Goal: Task Accomplishment & Management: Manage account settings

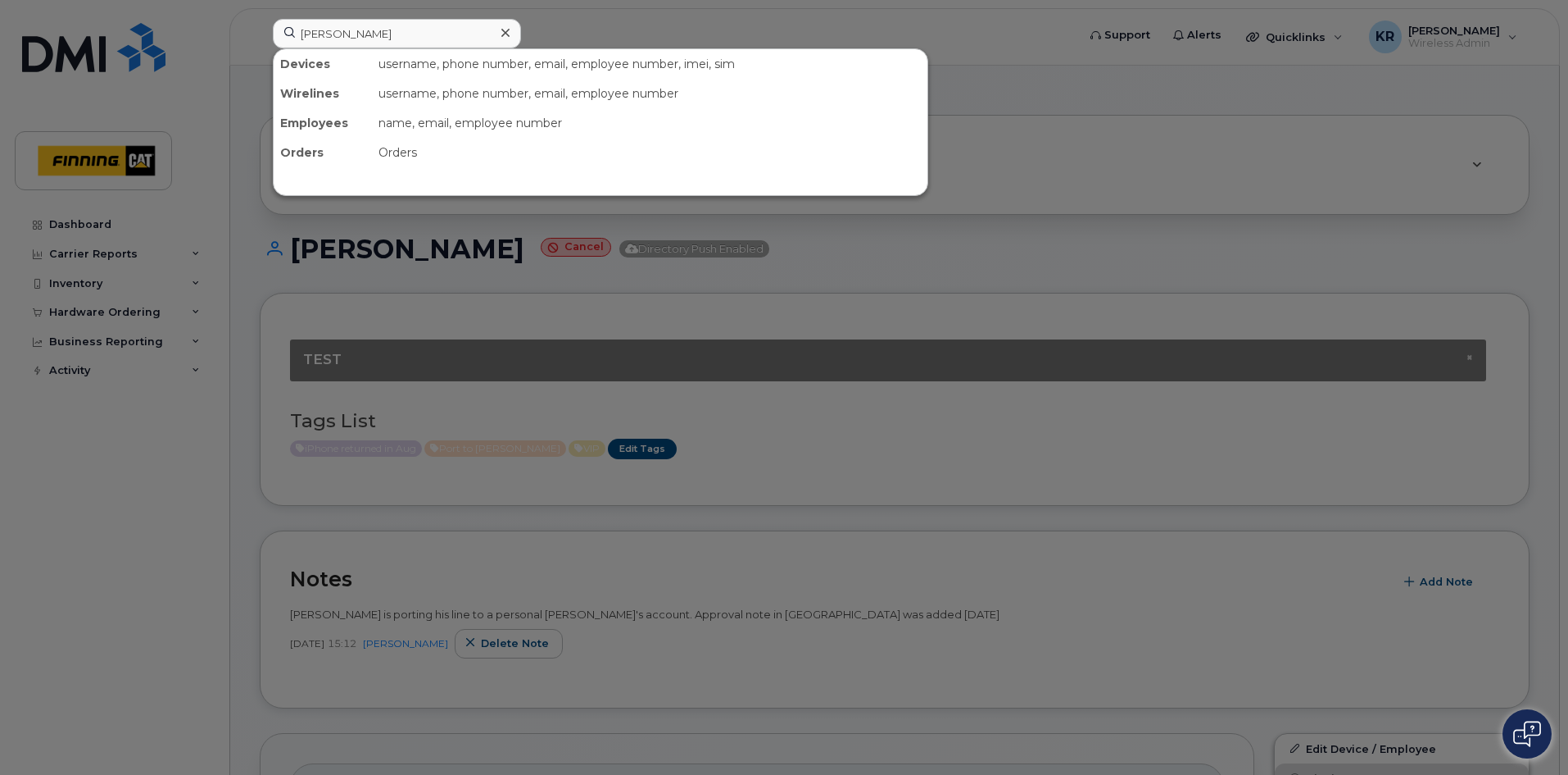
scroll to position [246, 0]
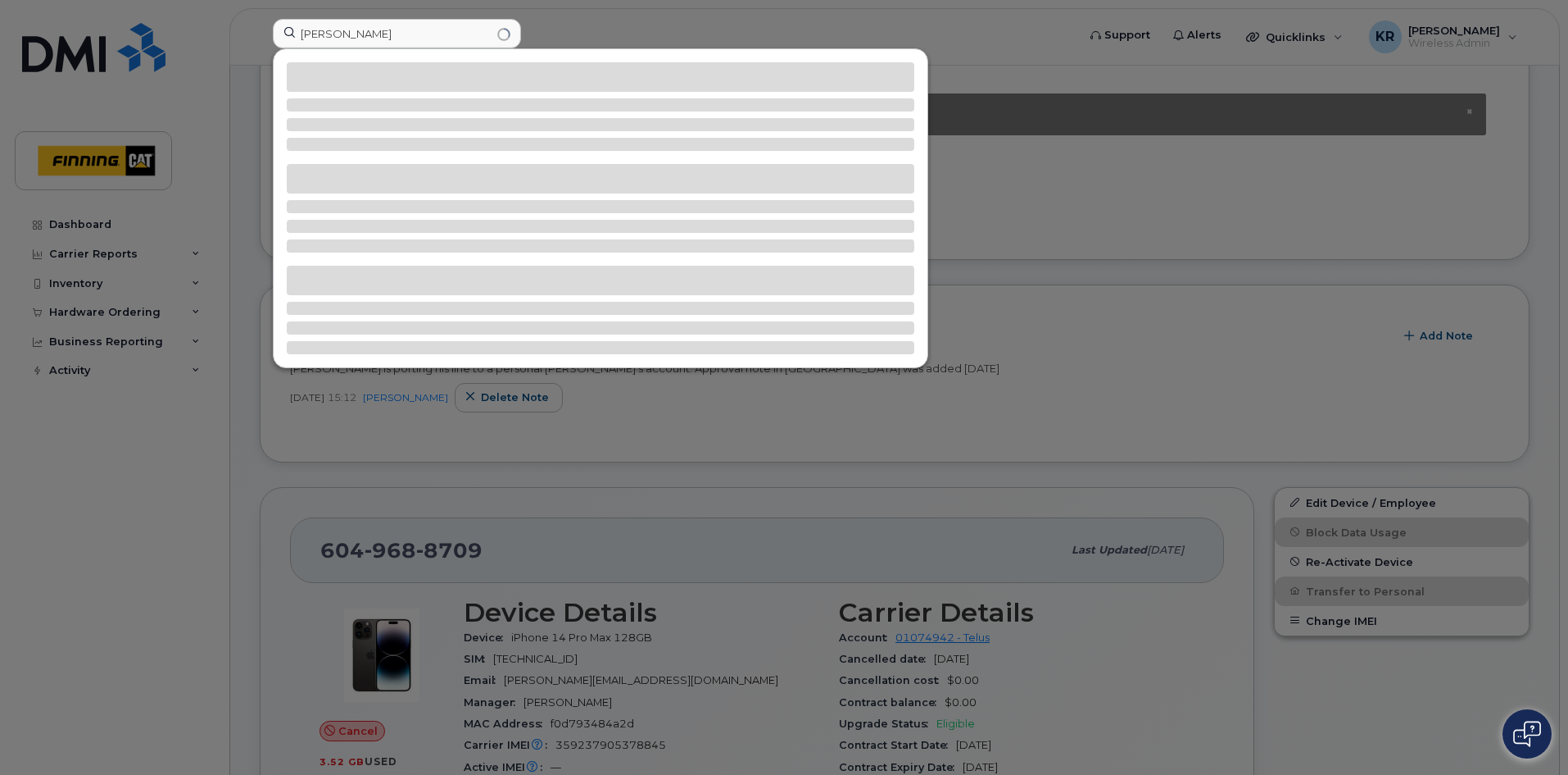
type input "Michelle Loewen"
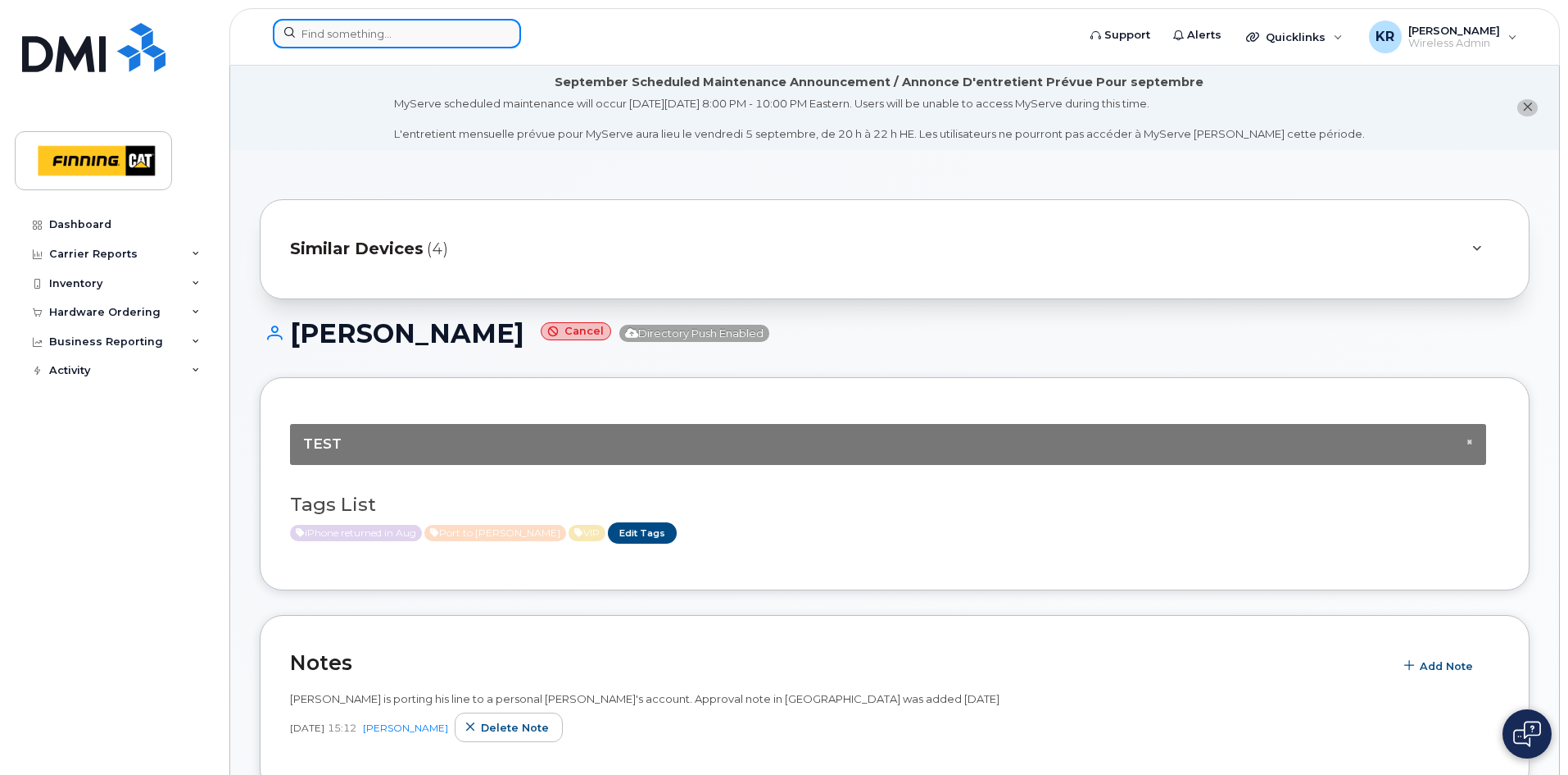
click at [311, 34] on input at bounding box center [396, 34] width 249 height 30
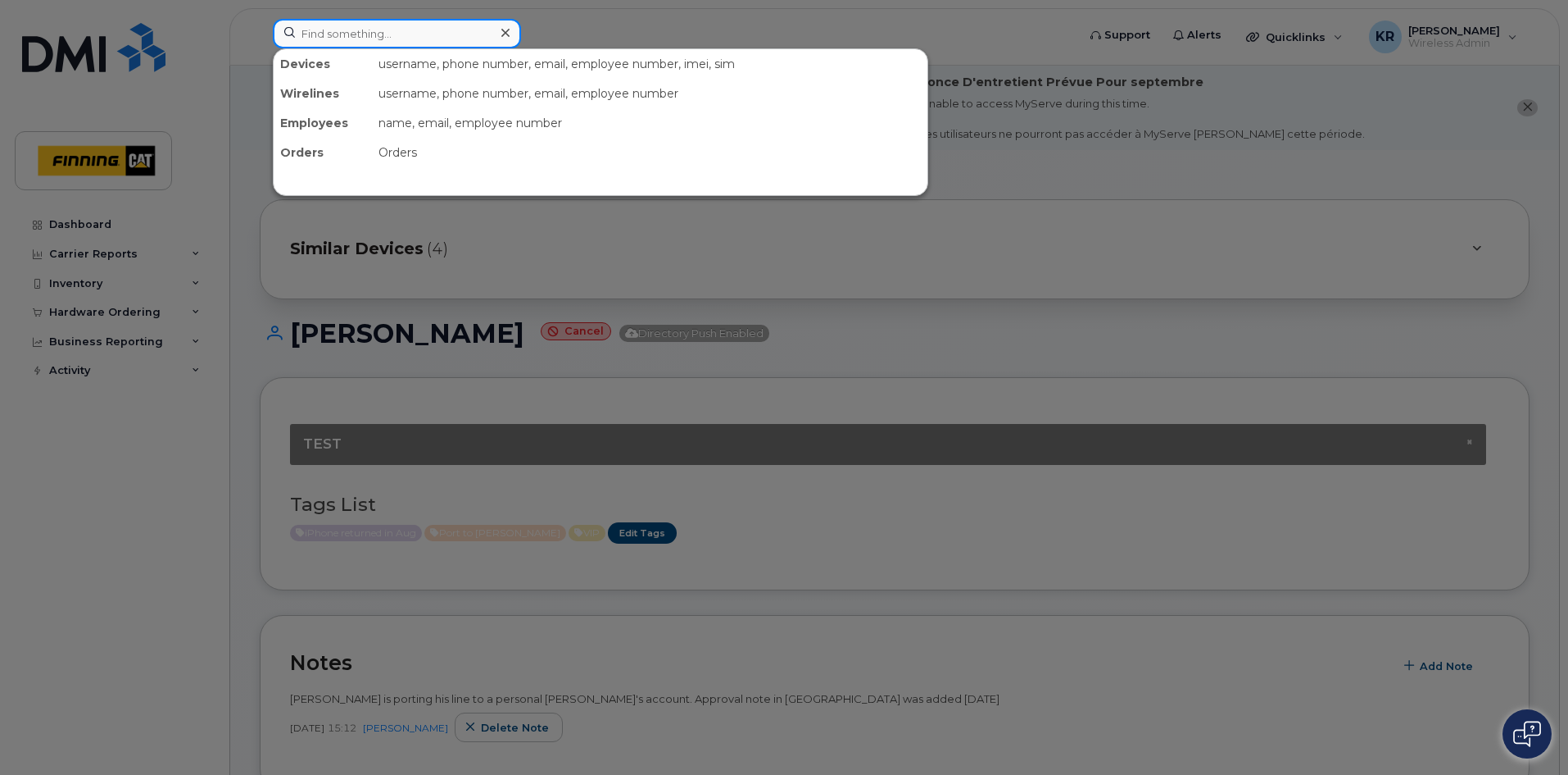
paste input "Michelle Loewen"
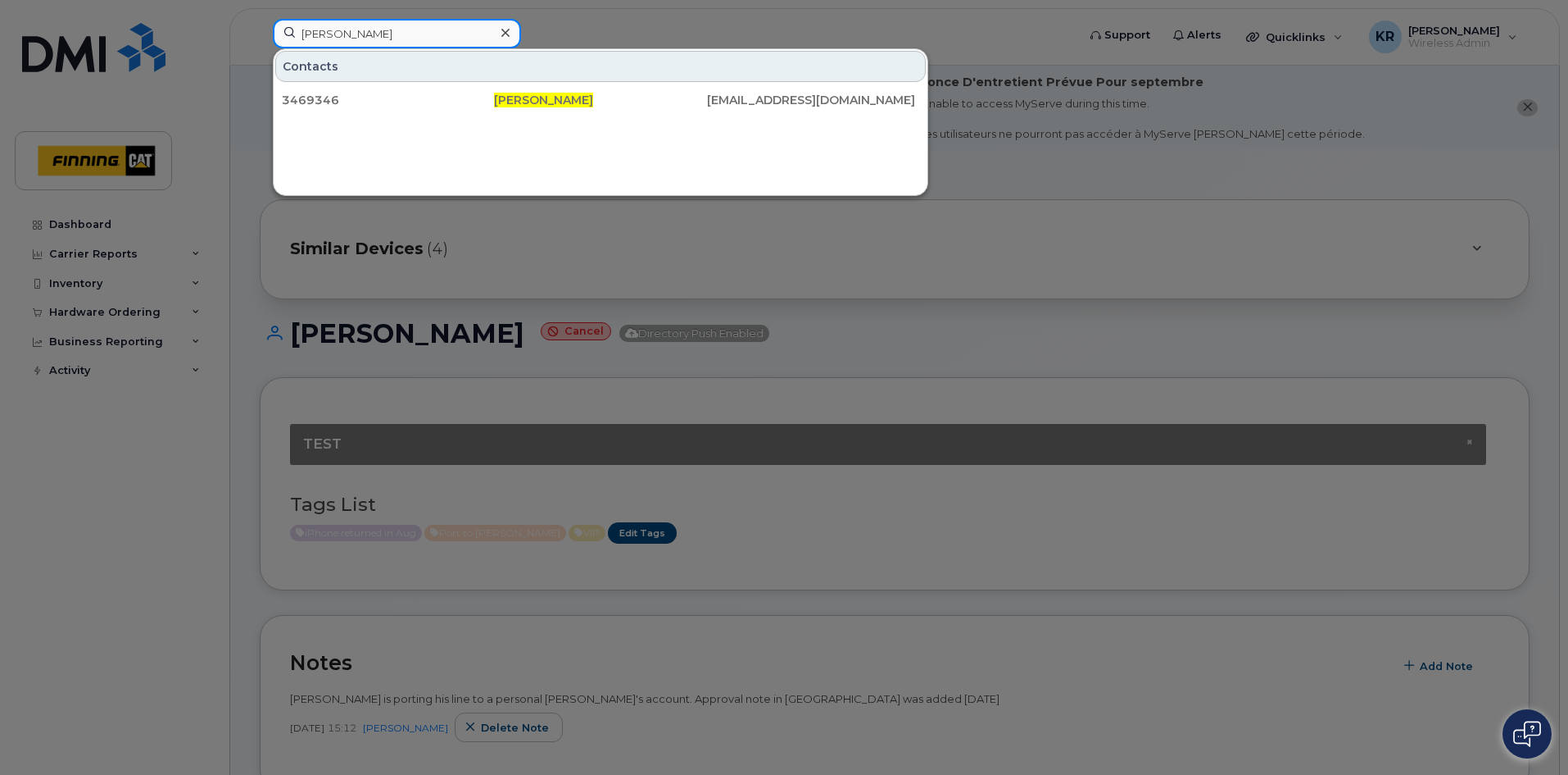
type input "Michelle Loewen"
click at [499, 31] on div at bounding box center [505, 33] width 24 height 24
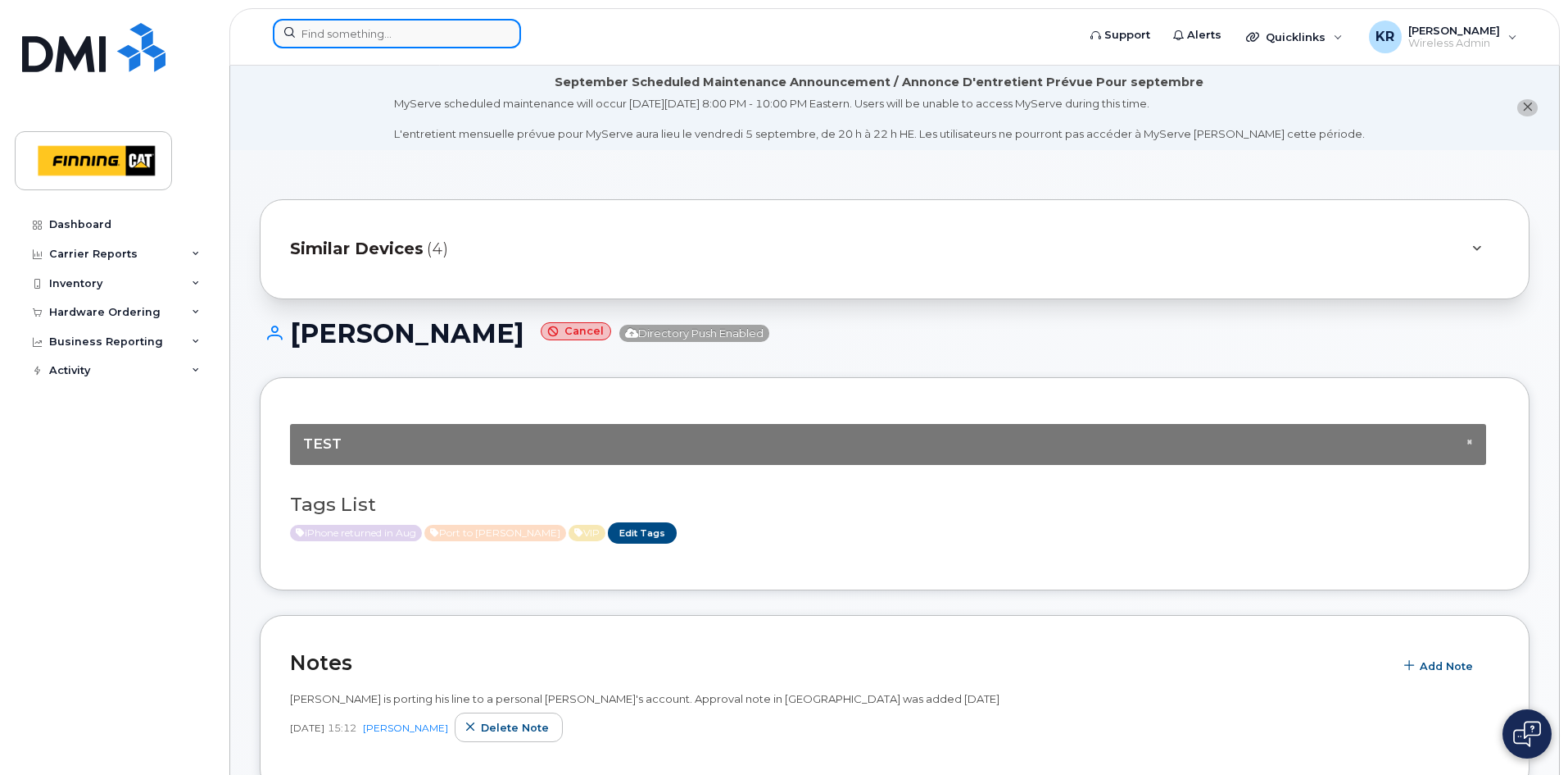
click at [316, 35] on input at bounding box center [396, 34] width 249 height 30
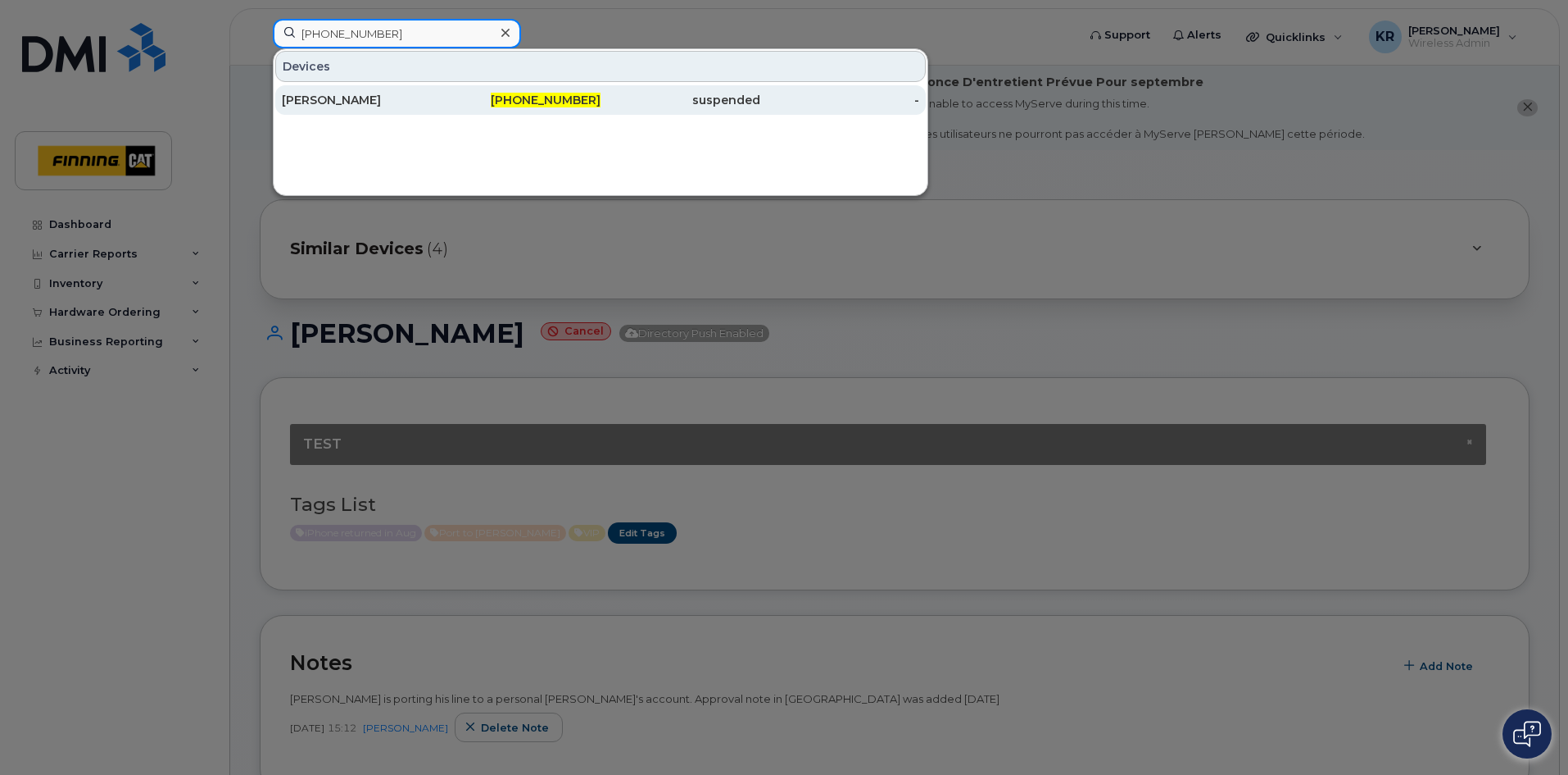
type input "780-292-0490"
click at [358, 99] on div "[PERSON_NAME]" at bounding box center [361, 100] width 160 height 16
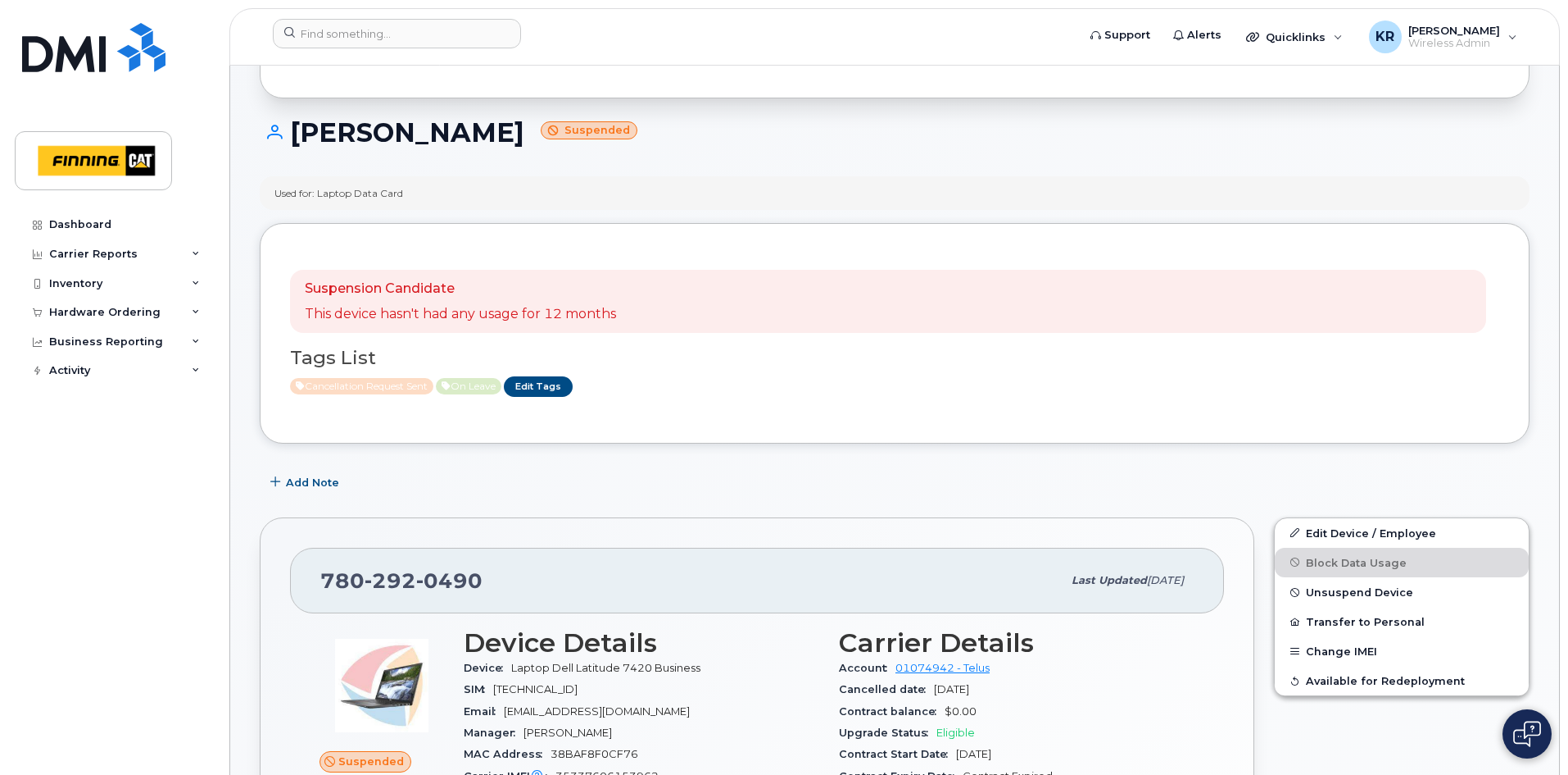
scroll to position [246, 0]
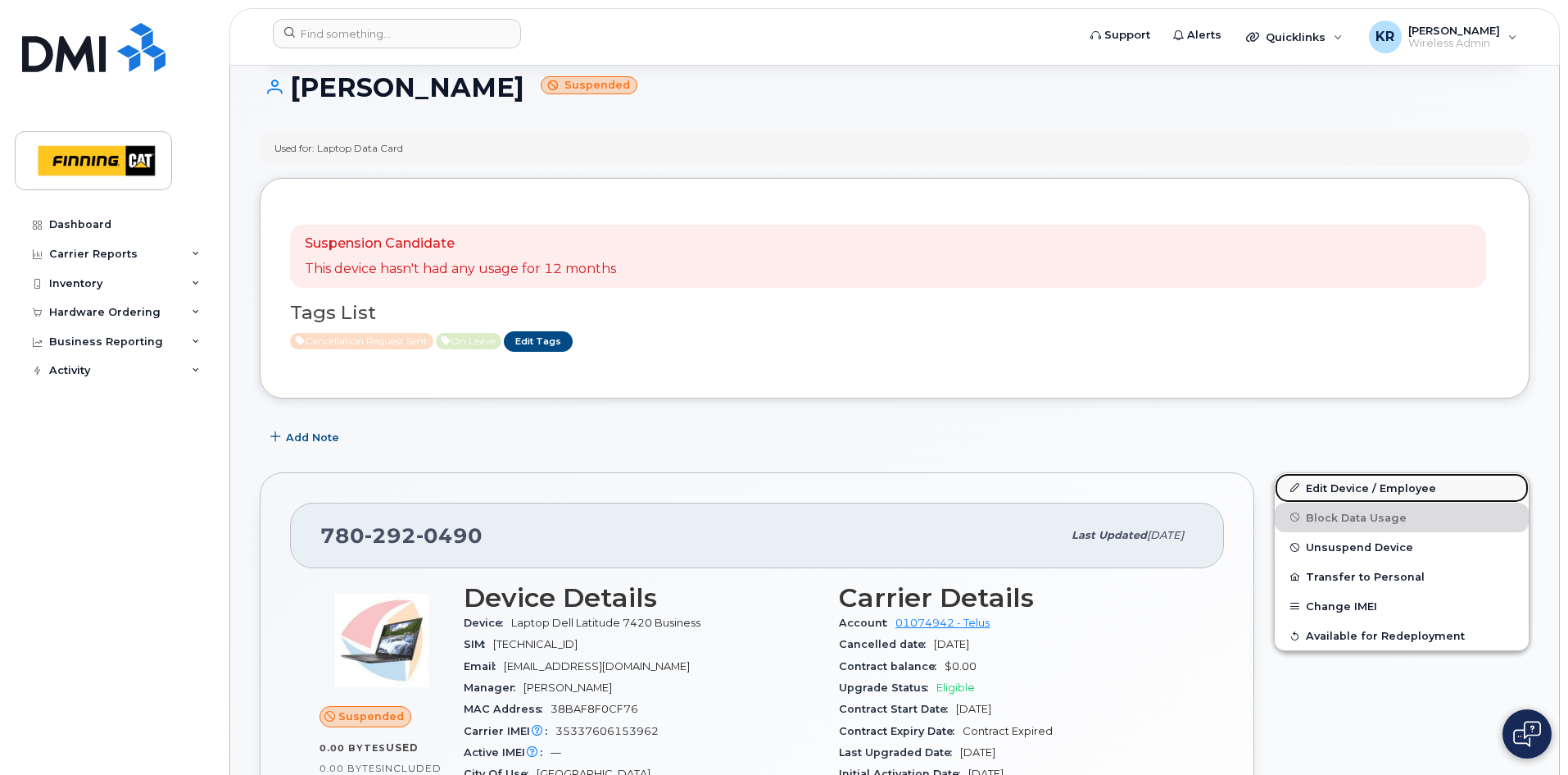
click at [1340, 489] on link "Edit Device / Employee" at bounding box center [1401, 488] width 254 height 30
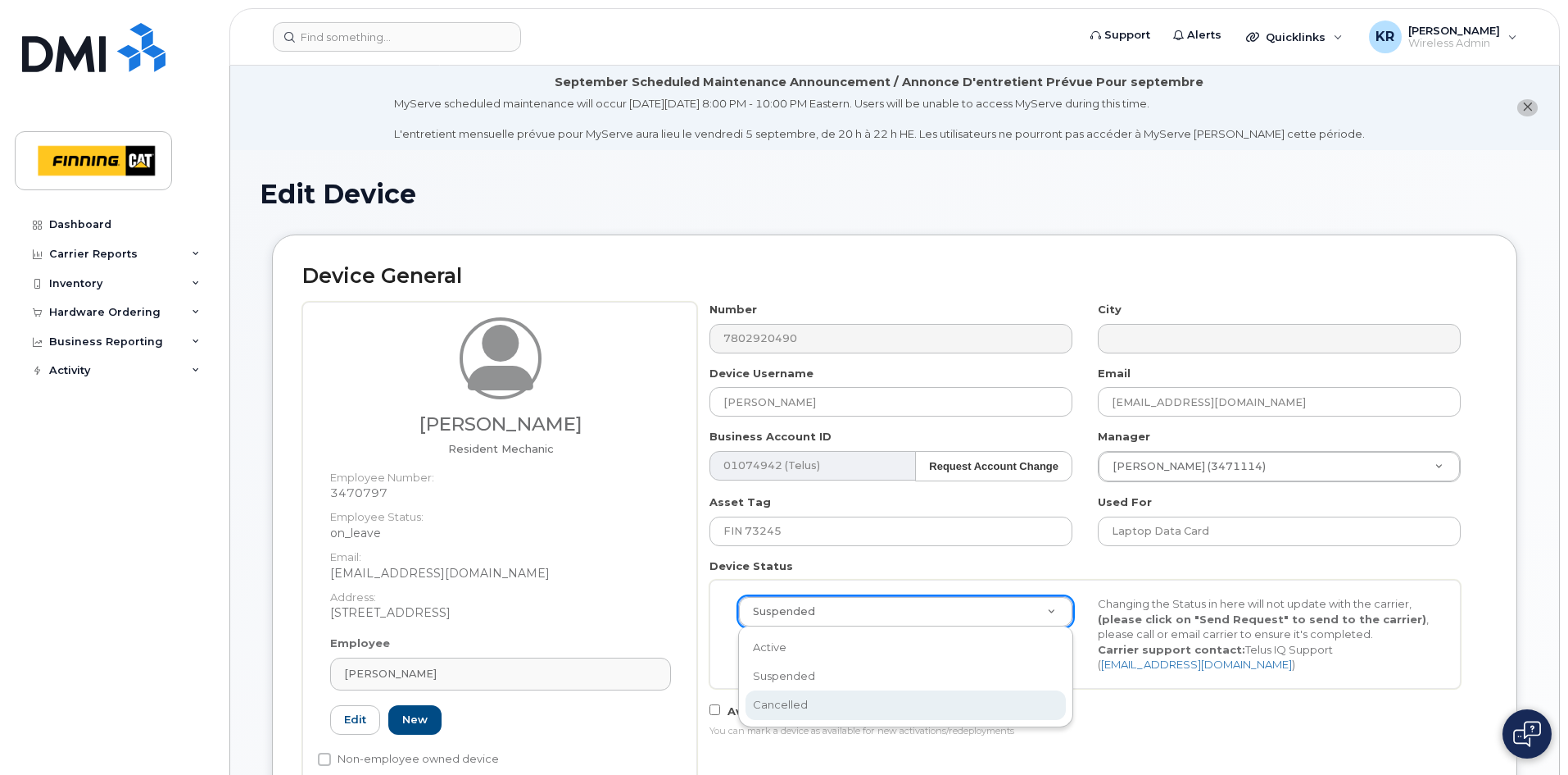
select select "cancelled"
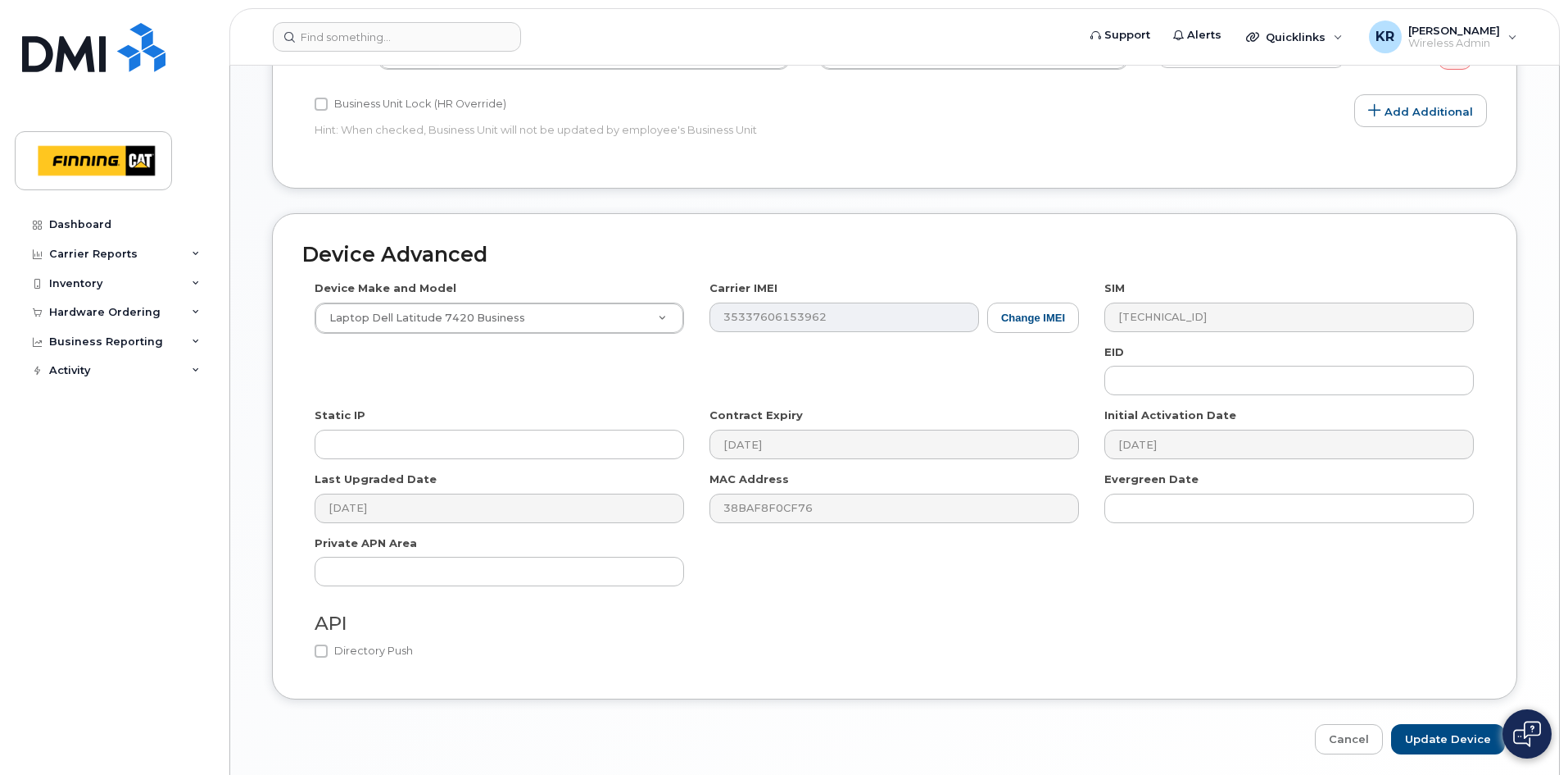
scroll to position [983, 0]
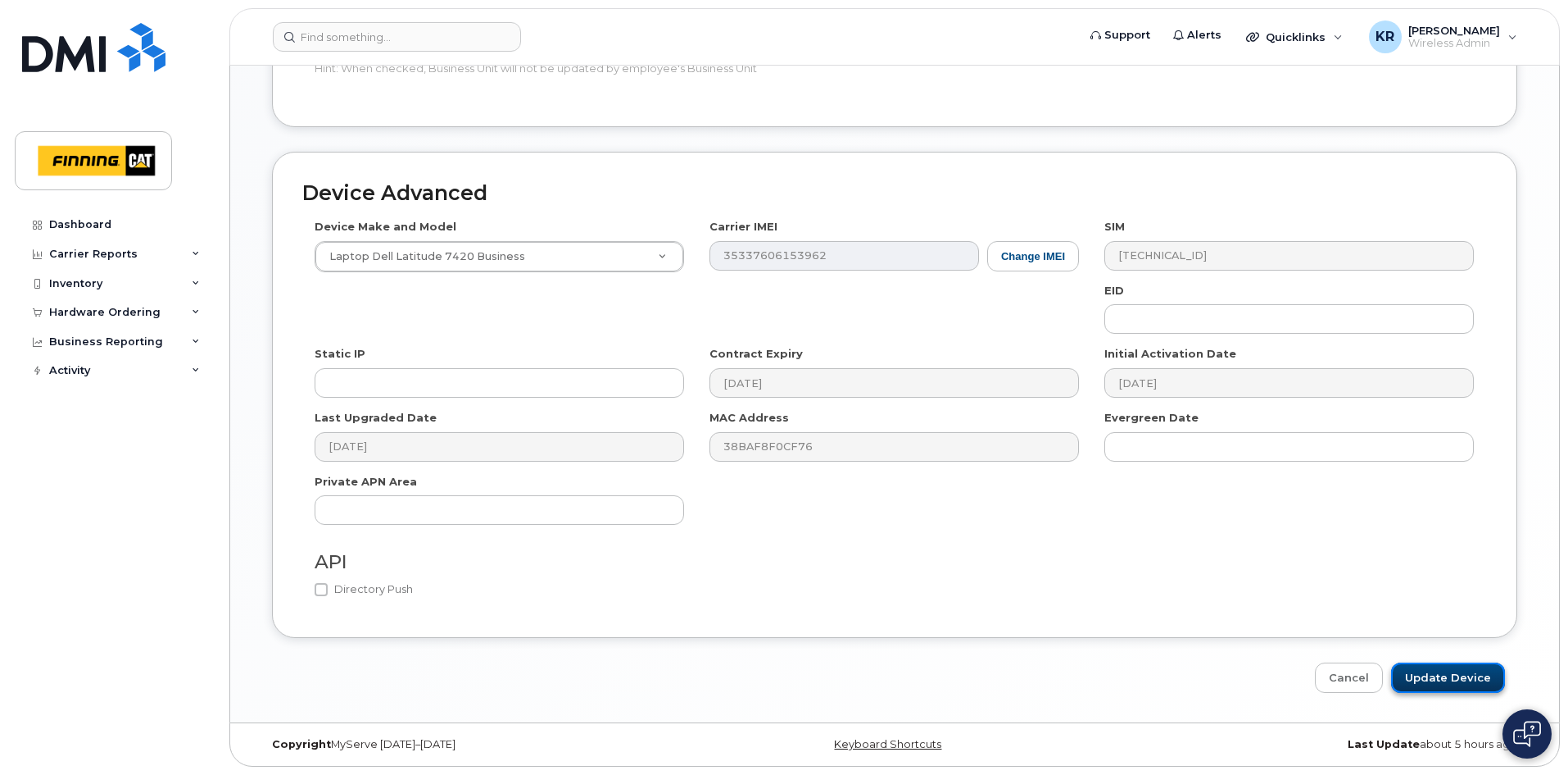
click at [1462, 670] on input "Update Device" at bounding box center [1448, 677] width 114 height 30
type input "Saving..."
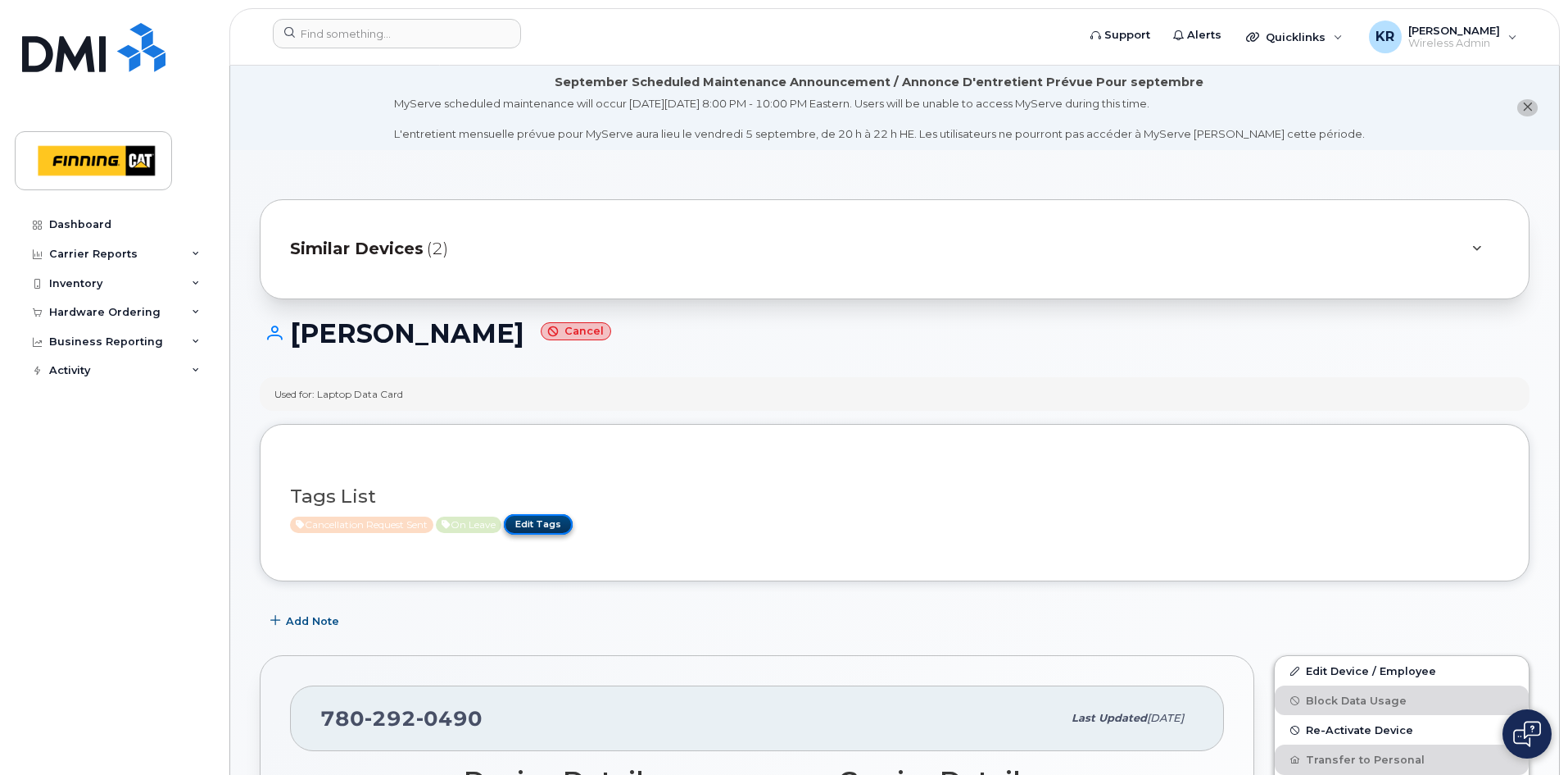
click at [566, 527] on link "Edit Tags" at bounding box center [538, 524] width 69 height 21
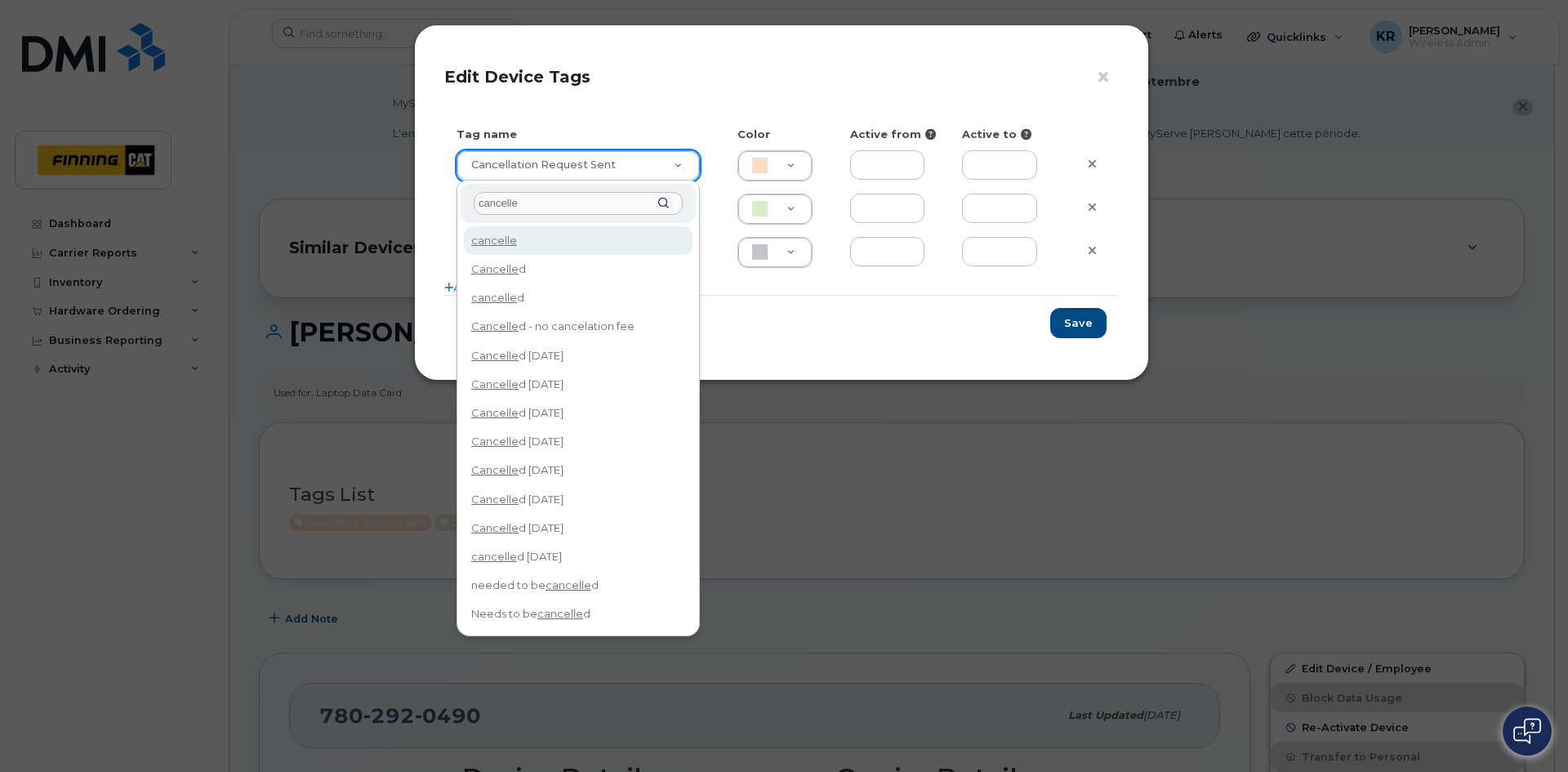
type input "cancelled"
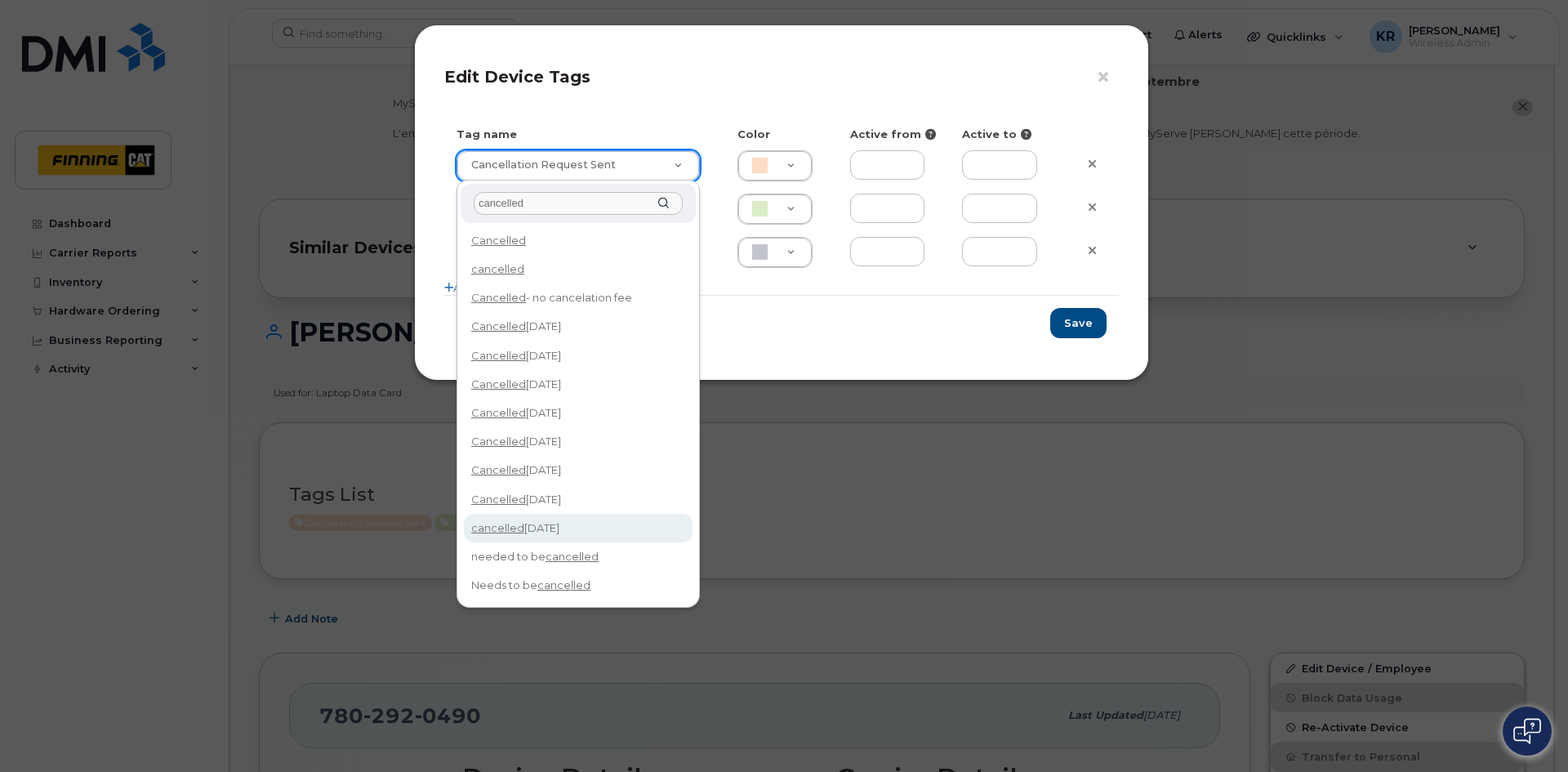
type input "cancelled Sept 14/25"
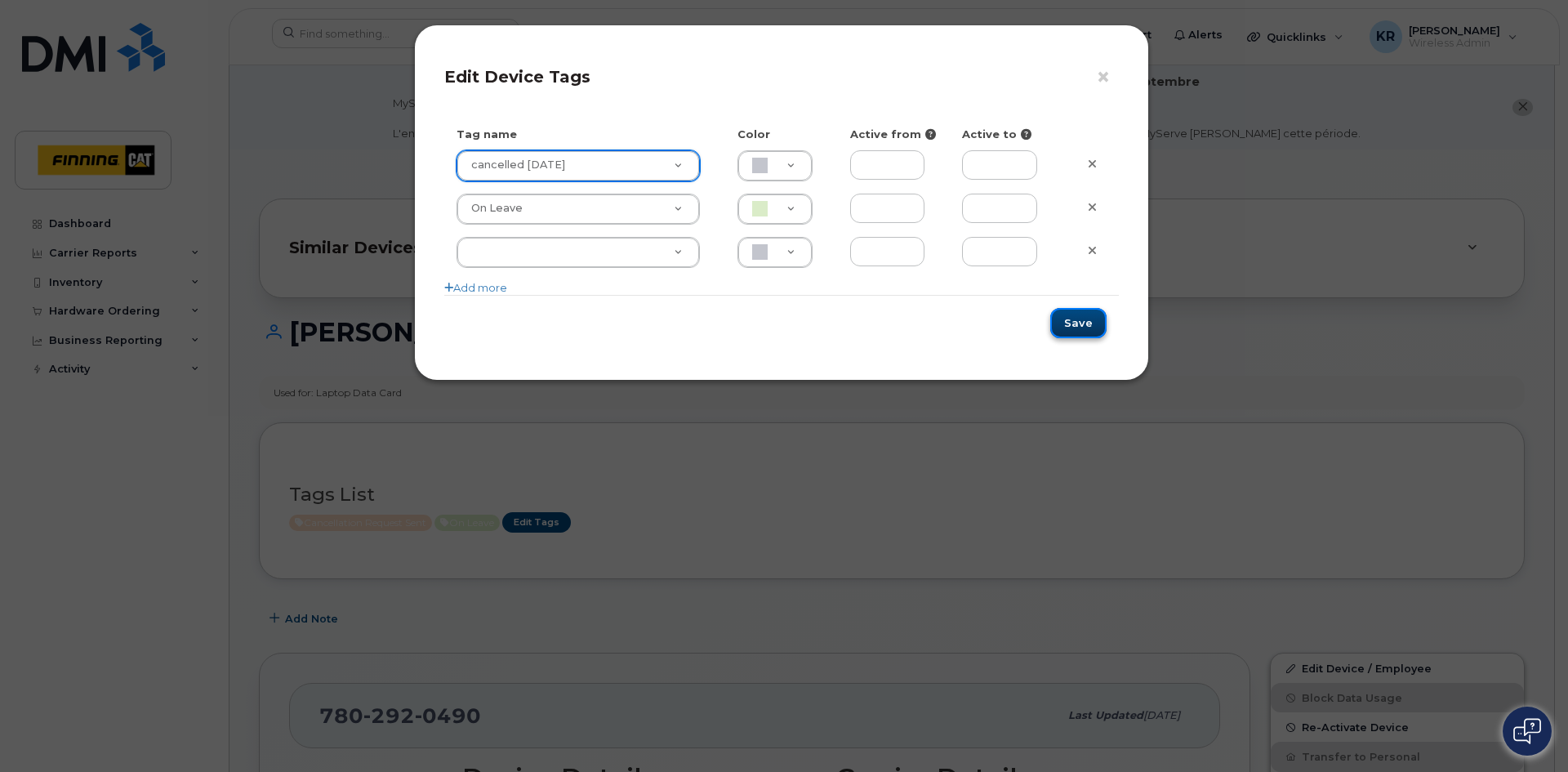
click at [1091, 320] on button "Save" at bounding box center [1078, 322] width 57 height 30
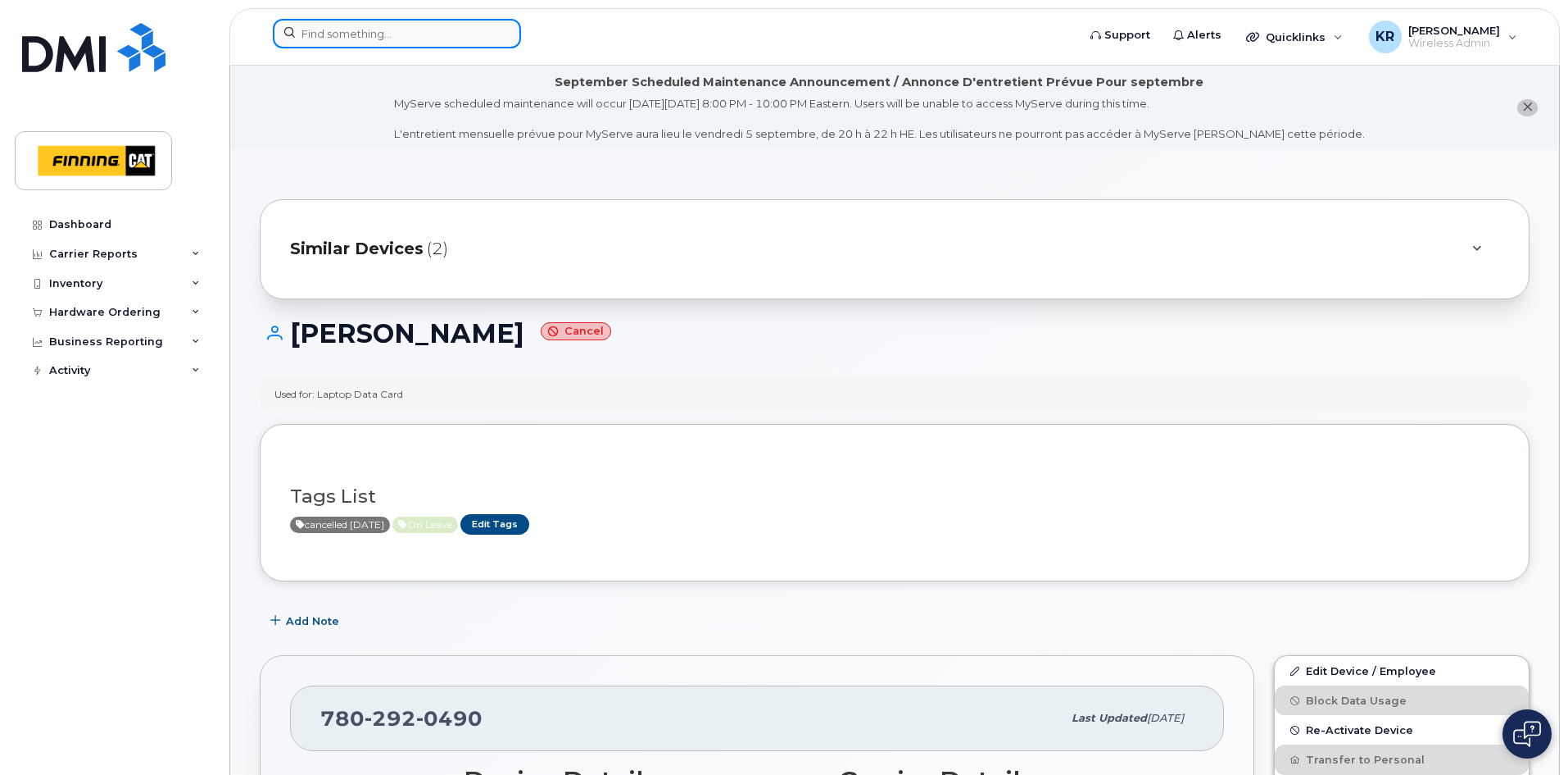
click at [414, 36] on input at bounding box center [396, 34] width 249 height 30
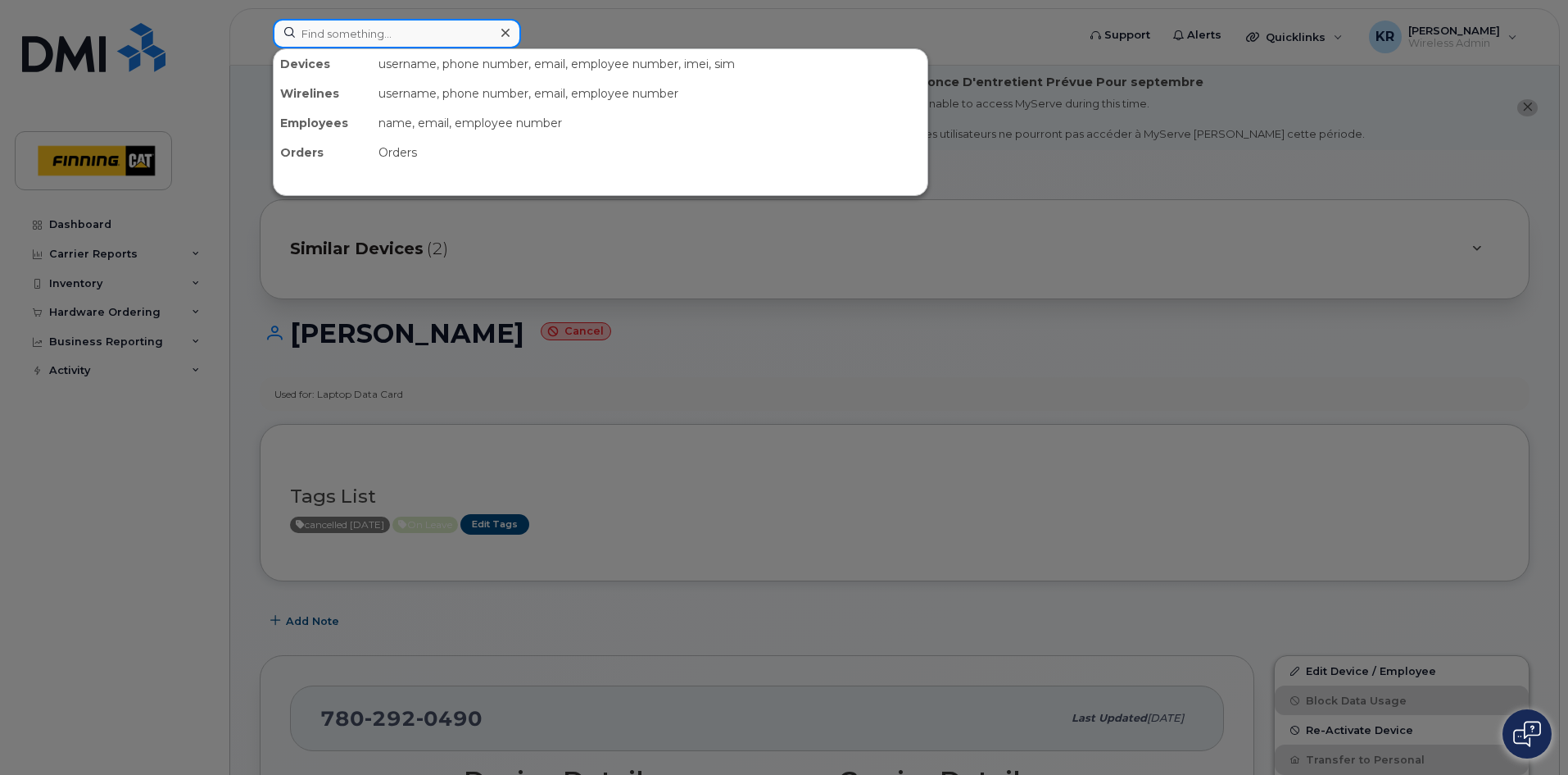
paste input "Rebecca Caffet"
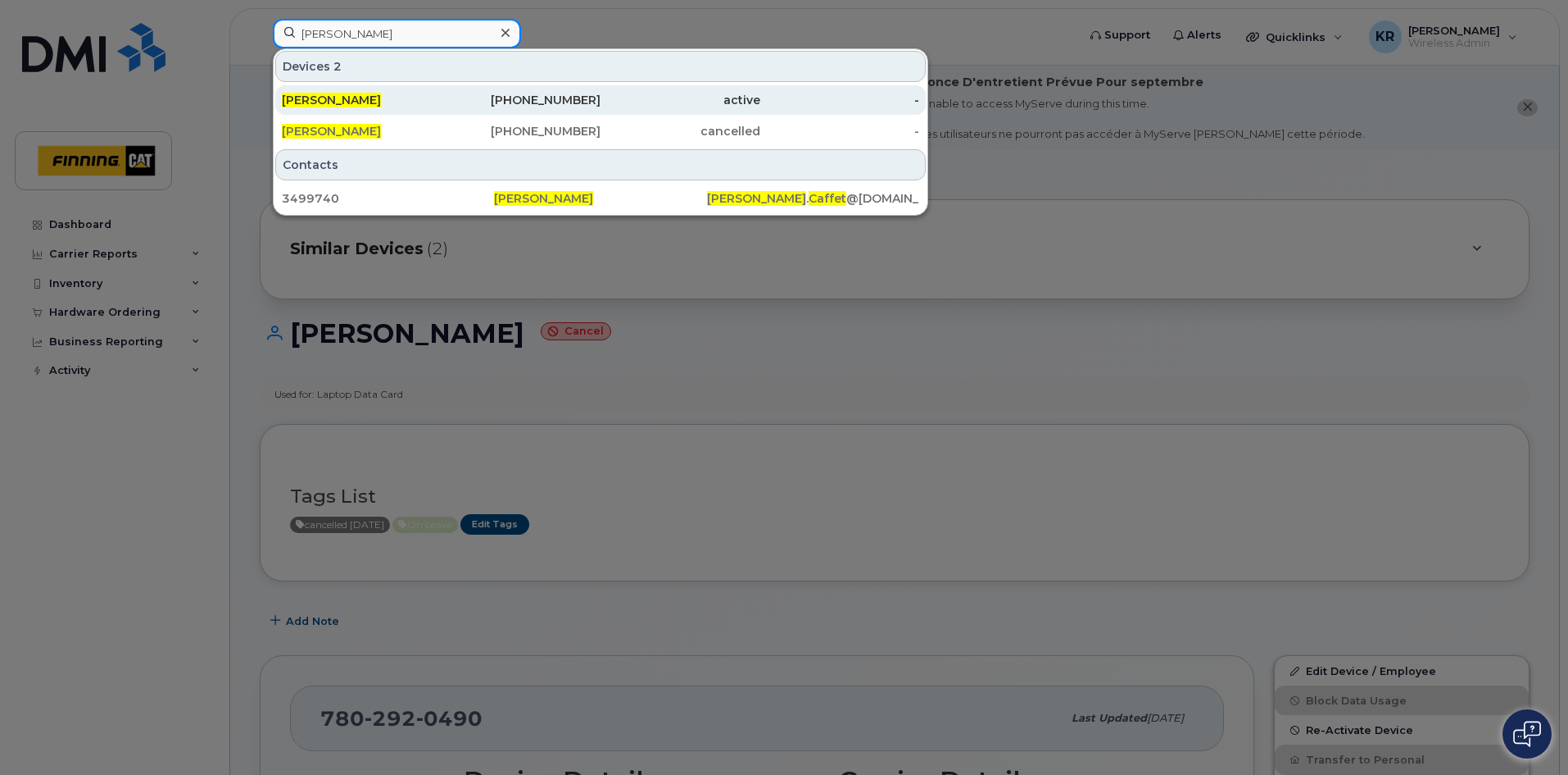
type input "Rebecca Caffet"
click at [604, 102] on div "active" at bounding box center [681, 100] width 160 height 16
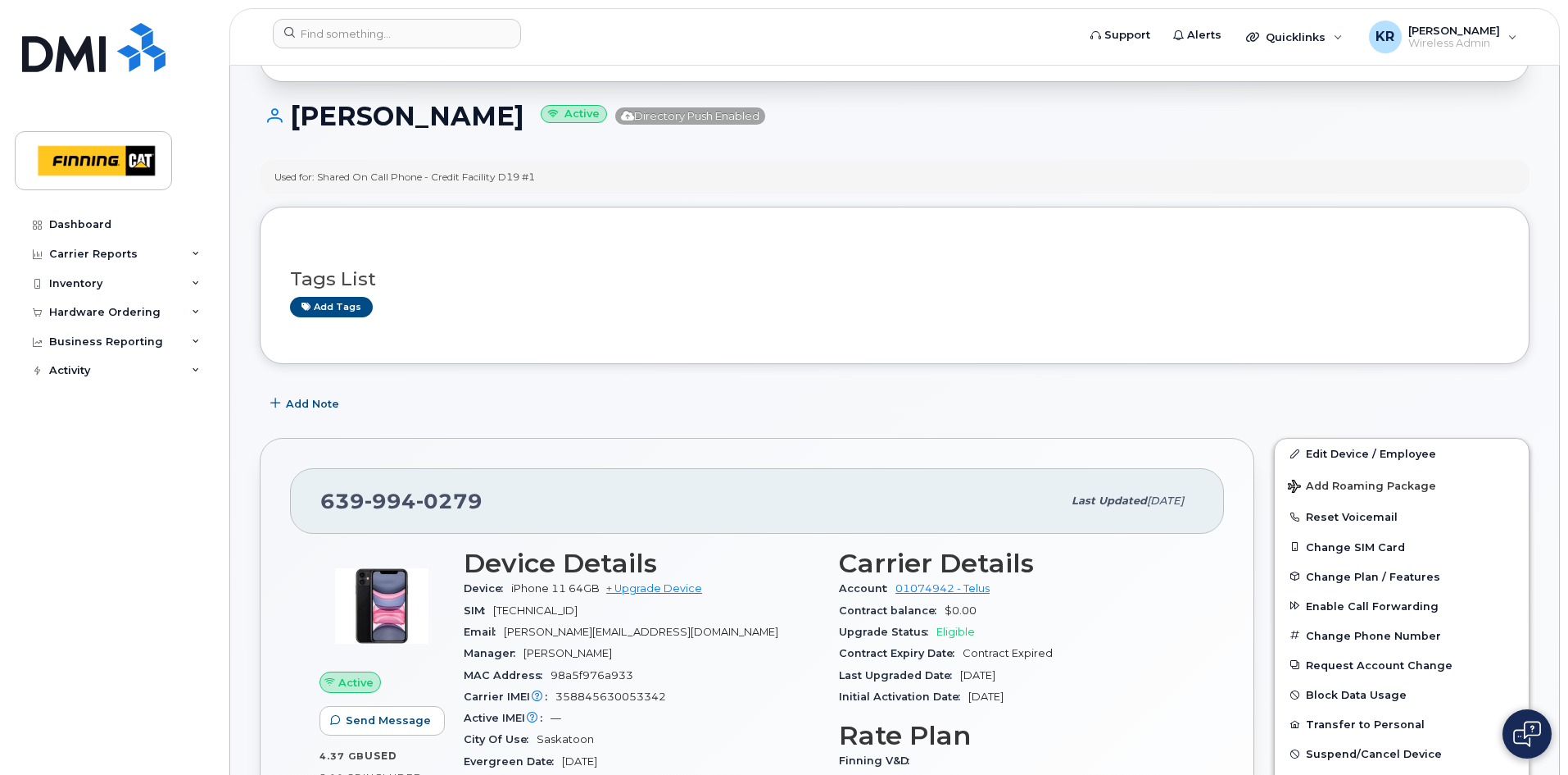
scroll to position [246, 0]
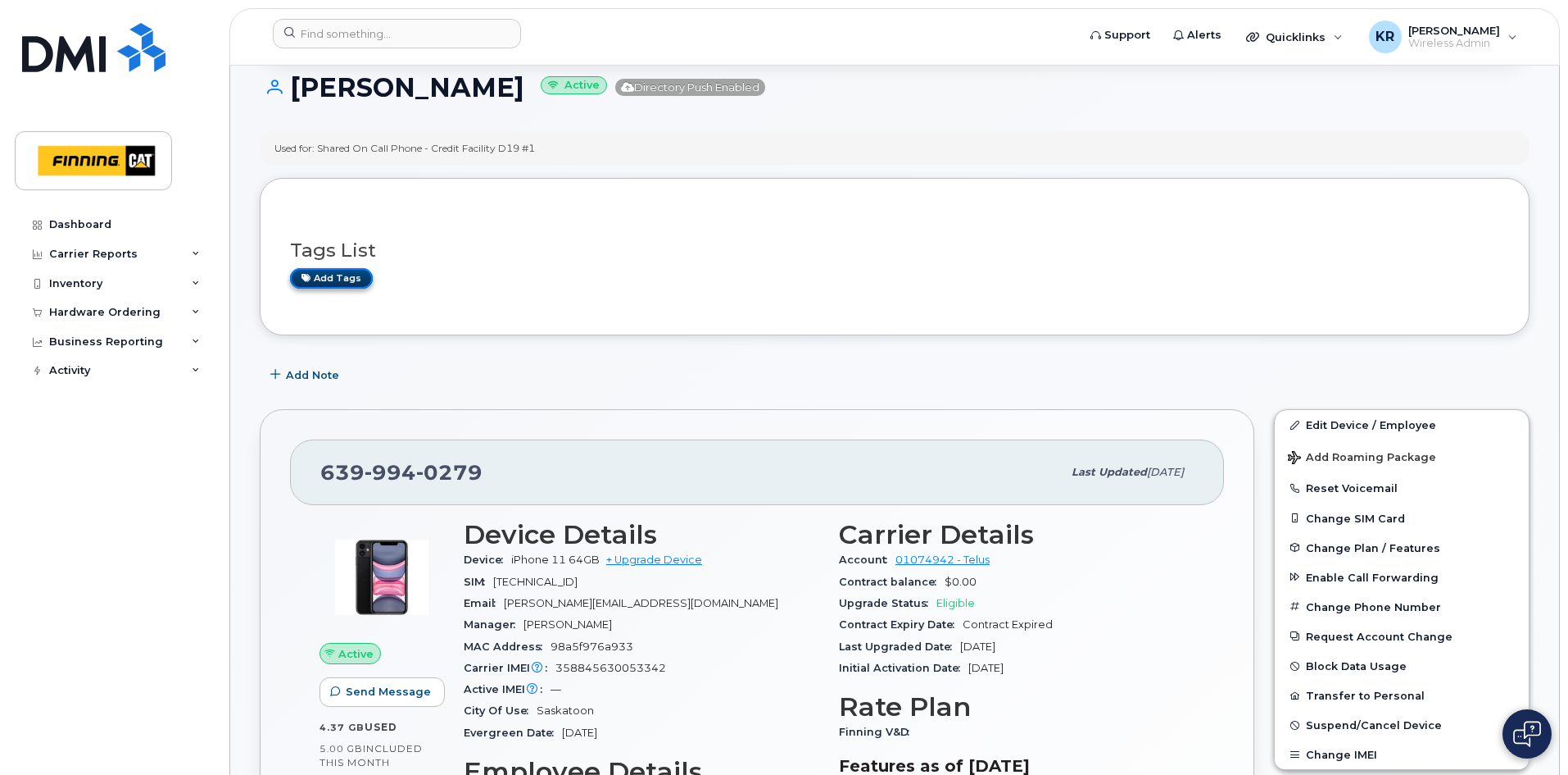
click at [336, 280] on link "Add tags" at bounding box center [331, 278] width 83 height 21
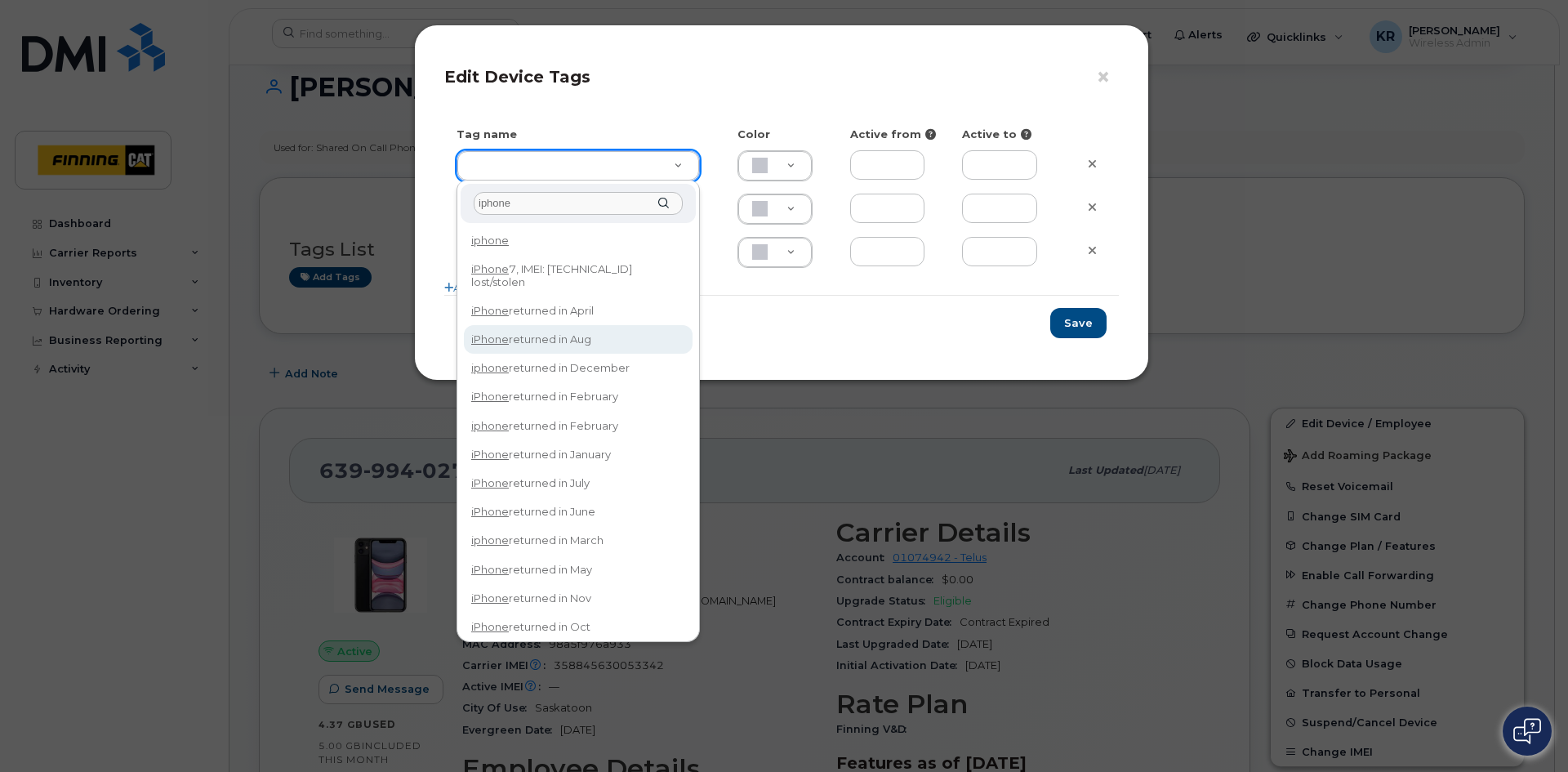
type input "iphone"
type input "iPhone returned in Aug"
type input "DFD3EE"
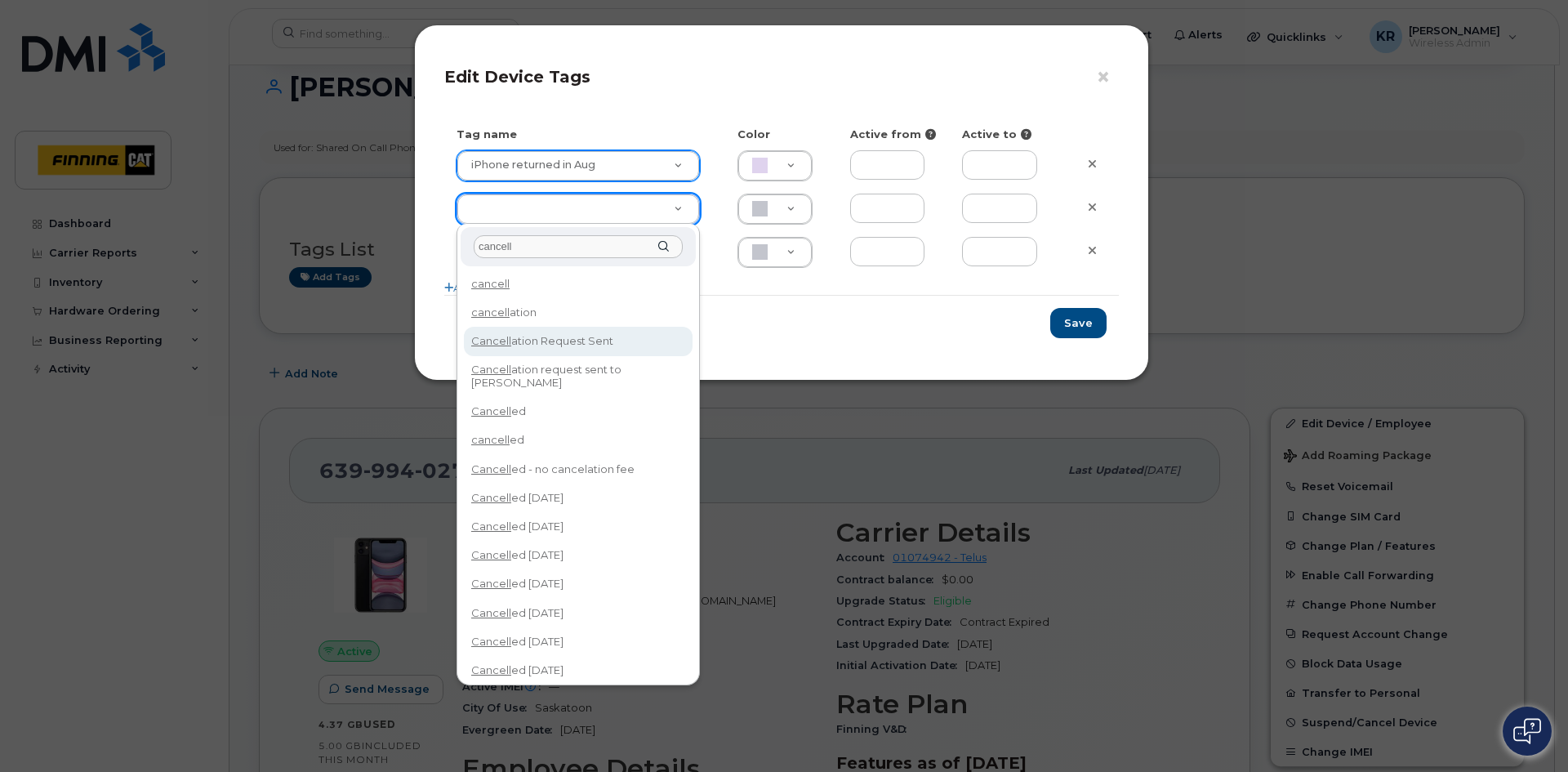
type input "cancell"
type input "Cancellation Request Sent"
type input "FDDCC5"
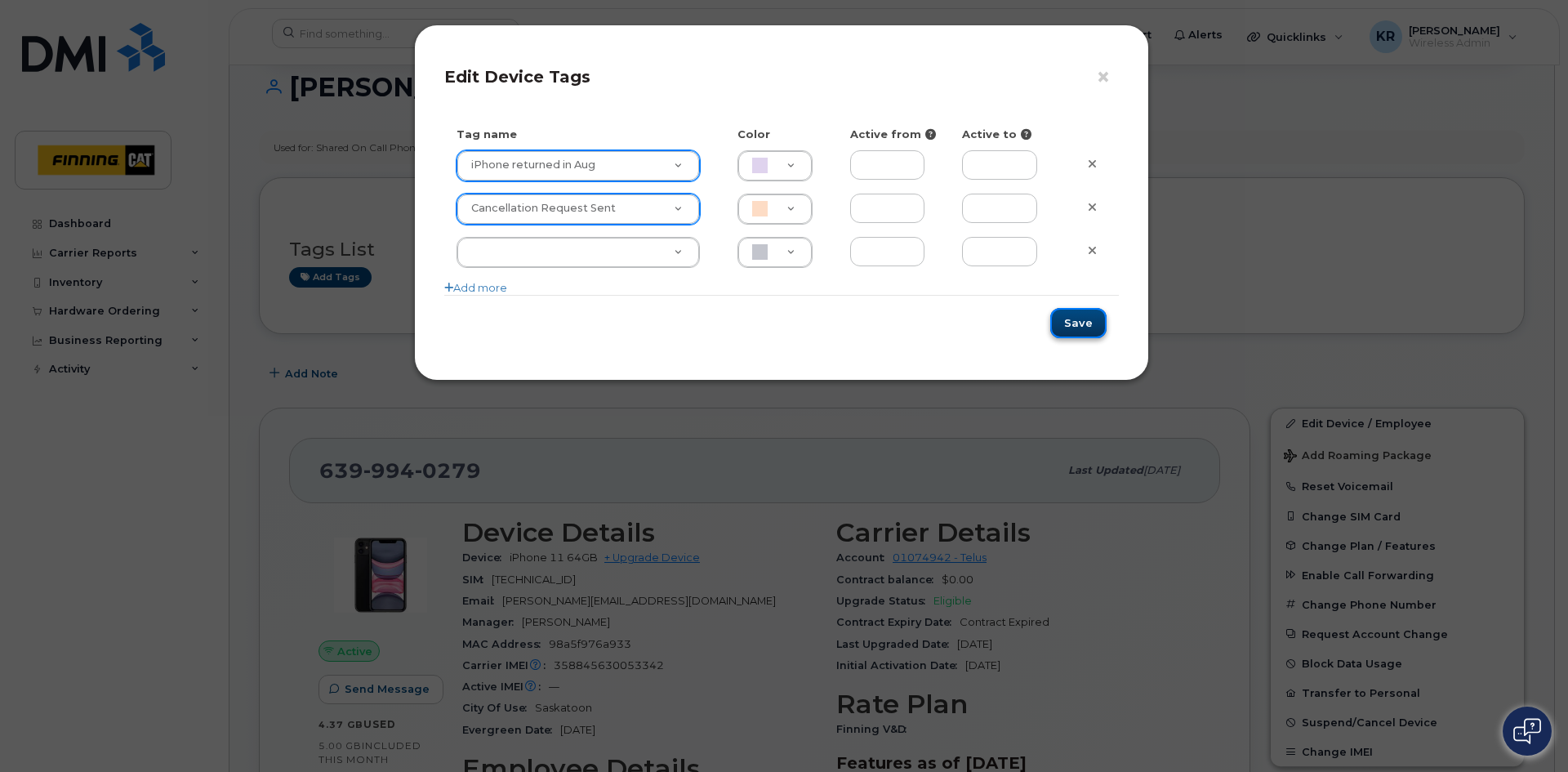
click at [1087, 321] on button "Save" at bounding box center [1078, 322] width 57 height 30
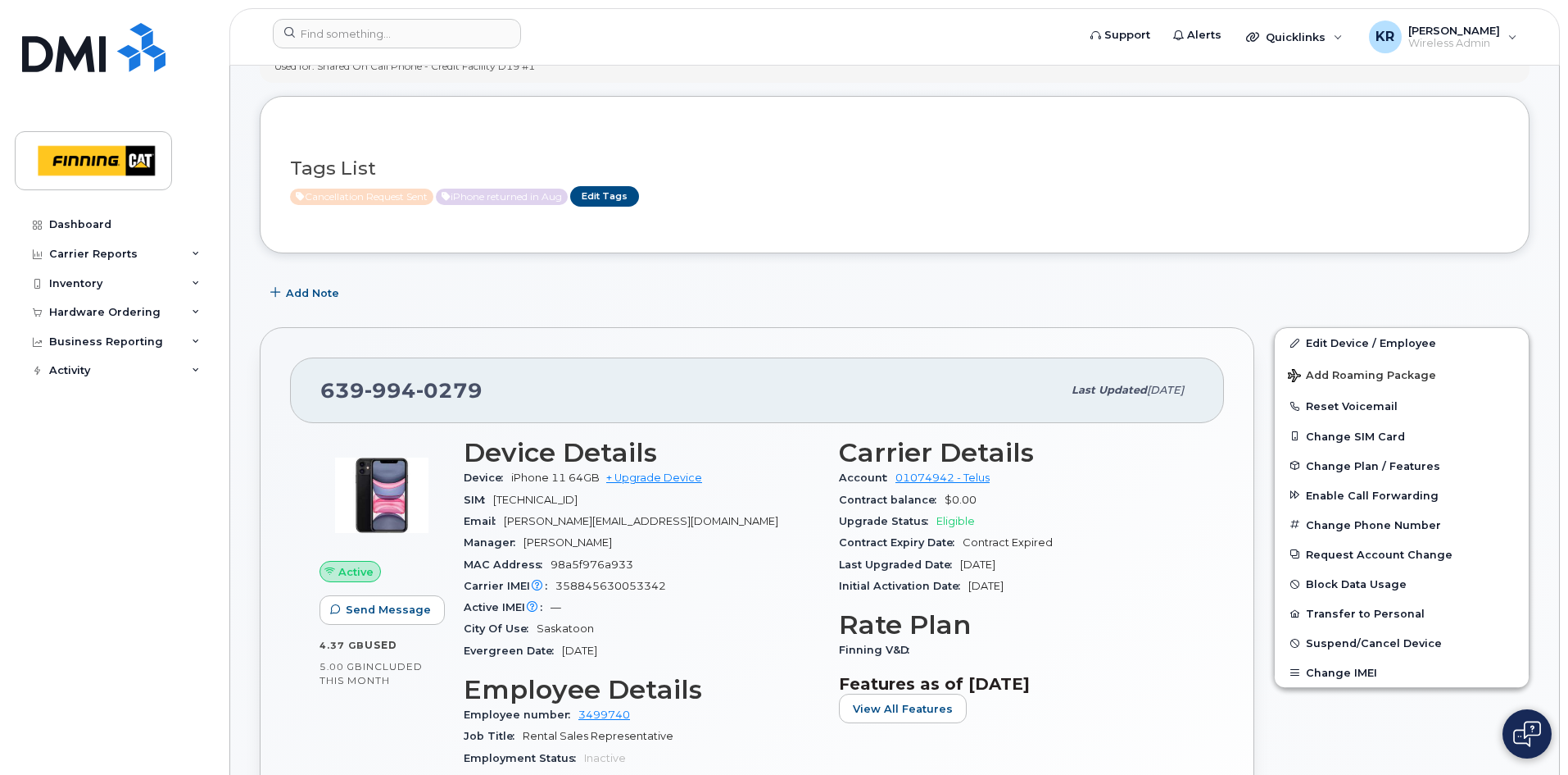
scroll to position [0, 0]
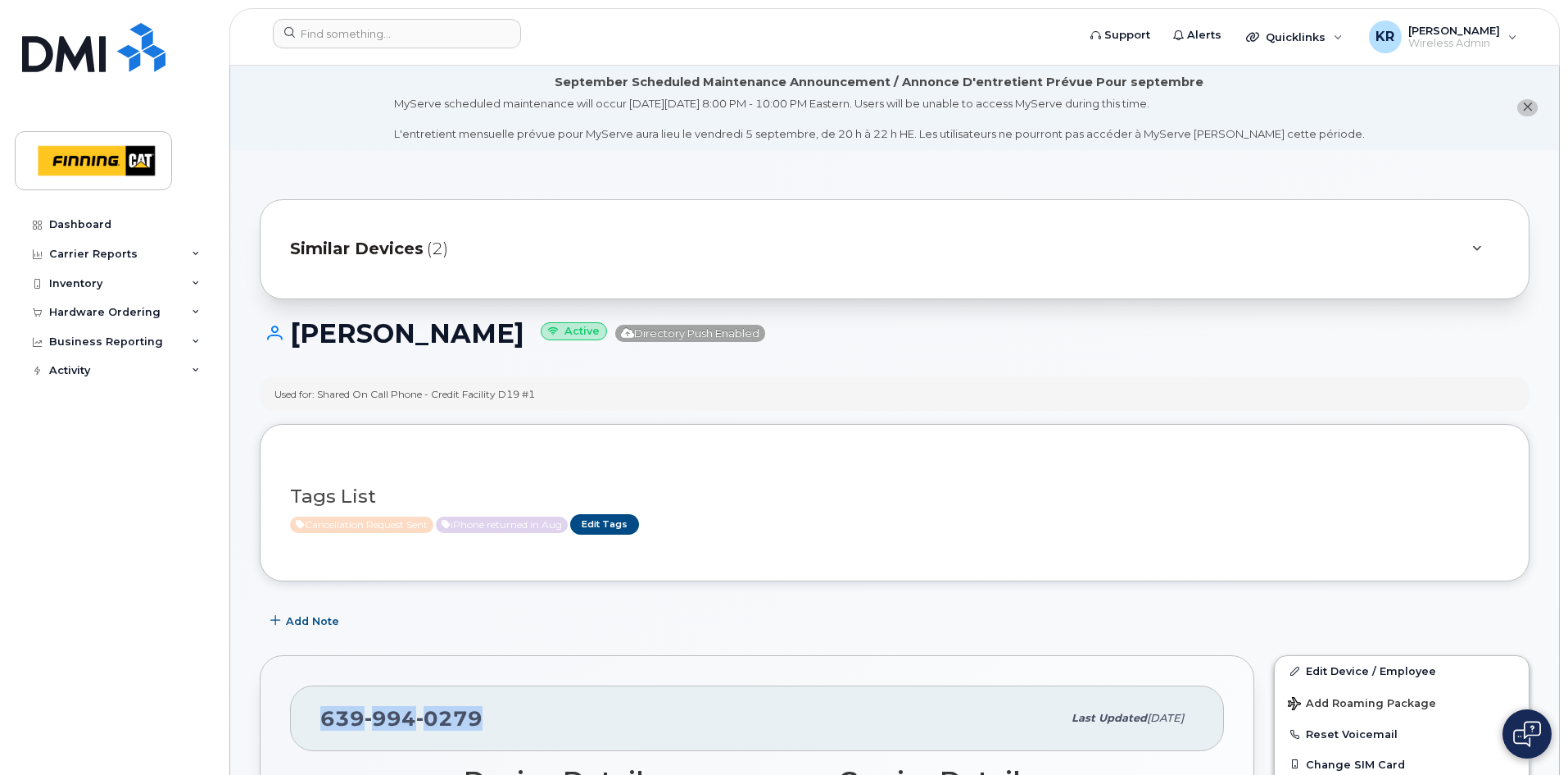
drag, startPoint x: 482, startPoint y: 723, endPoint x: 325, endPoint y: 720, distance: 157.0
click at [325, 720] on div "639 994 0279" at bounding box center [691, 718] width 742 height 34
copy span "639 994 0279"
click at [1319, 671] on link "Edit Device / Employee" at bounding box center [1401, 671] width 254 height 30
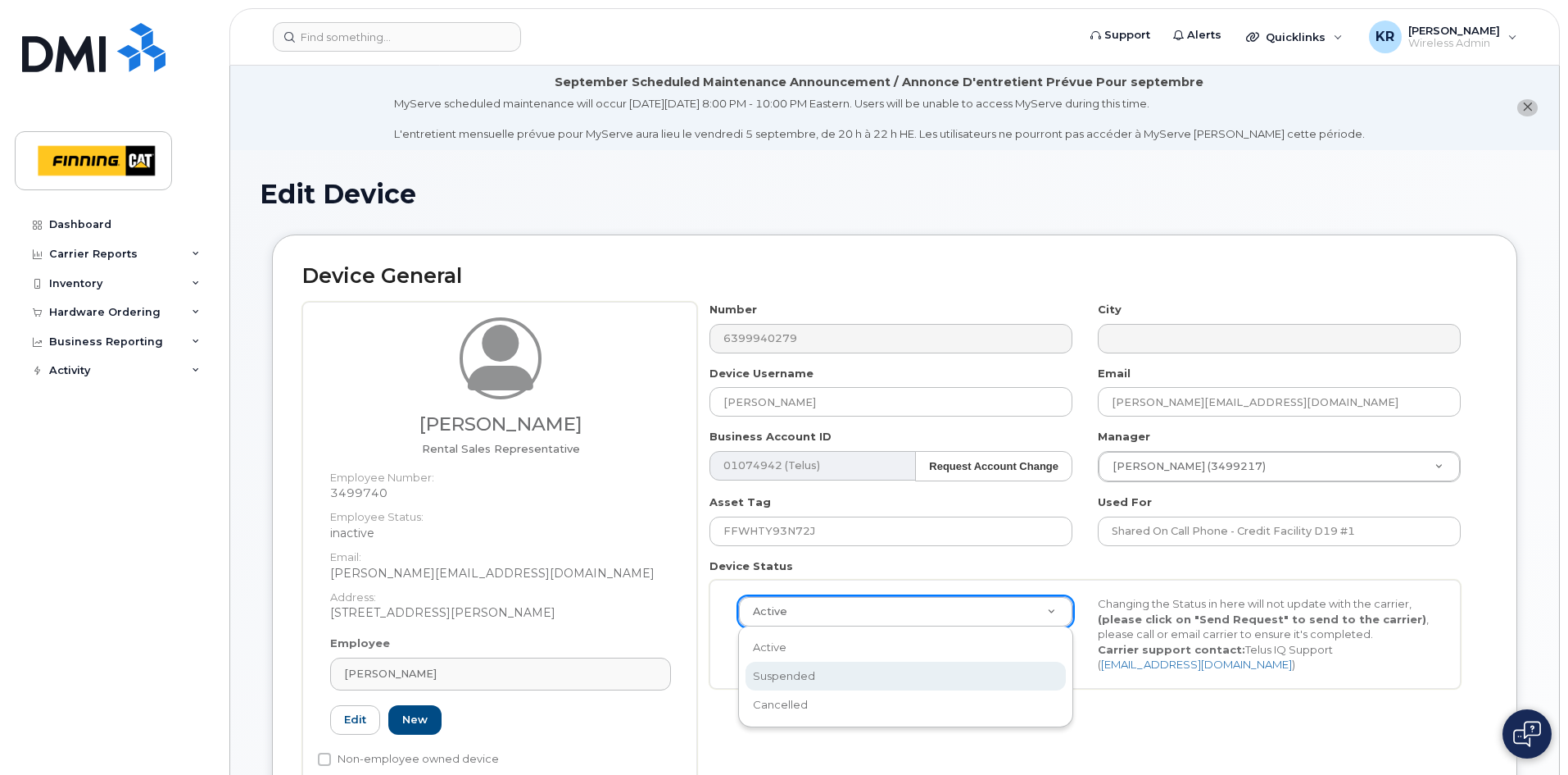
select select "suspended"
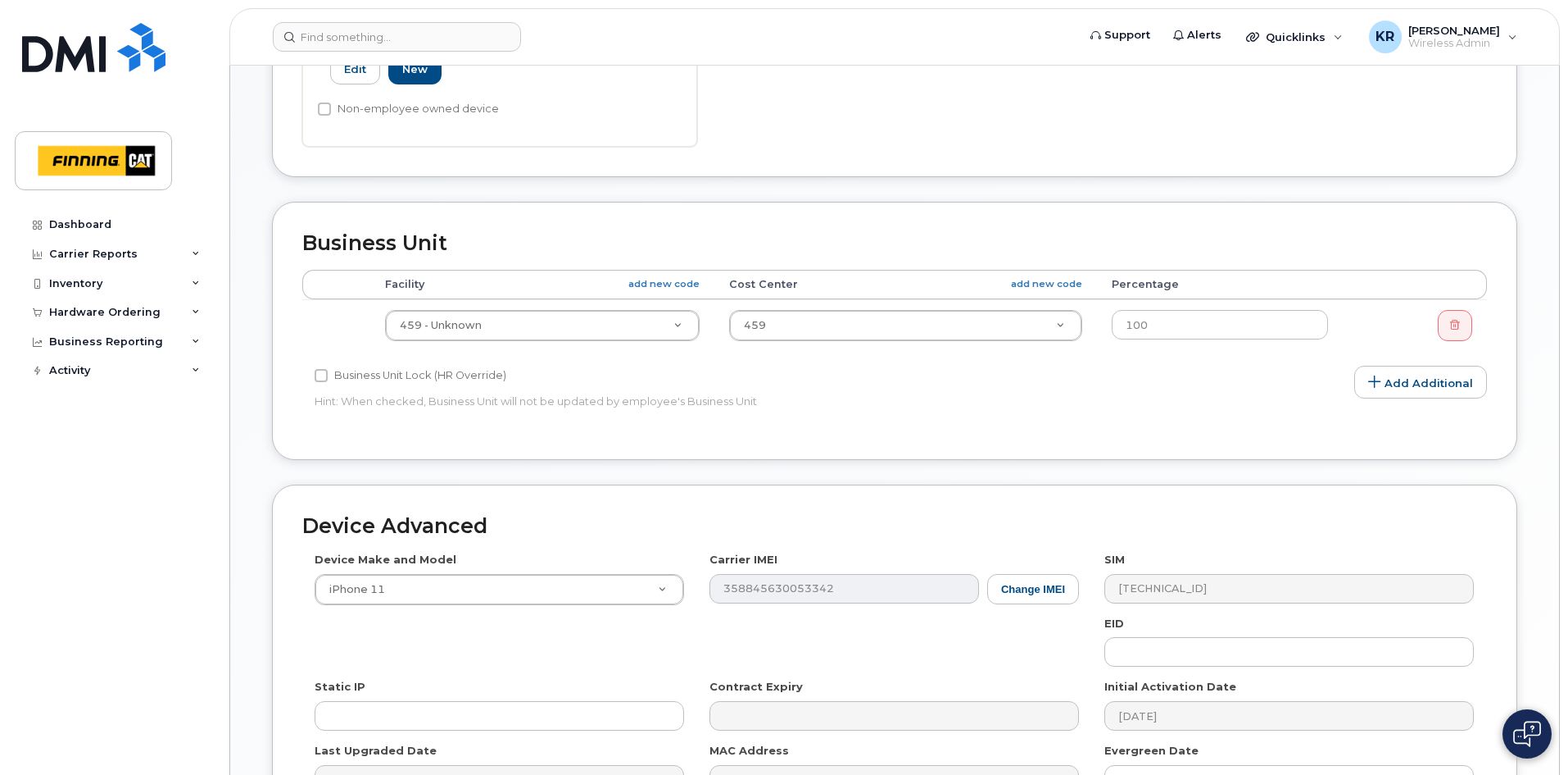
scroll to position [983, 0]
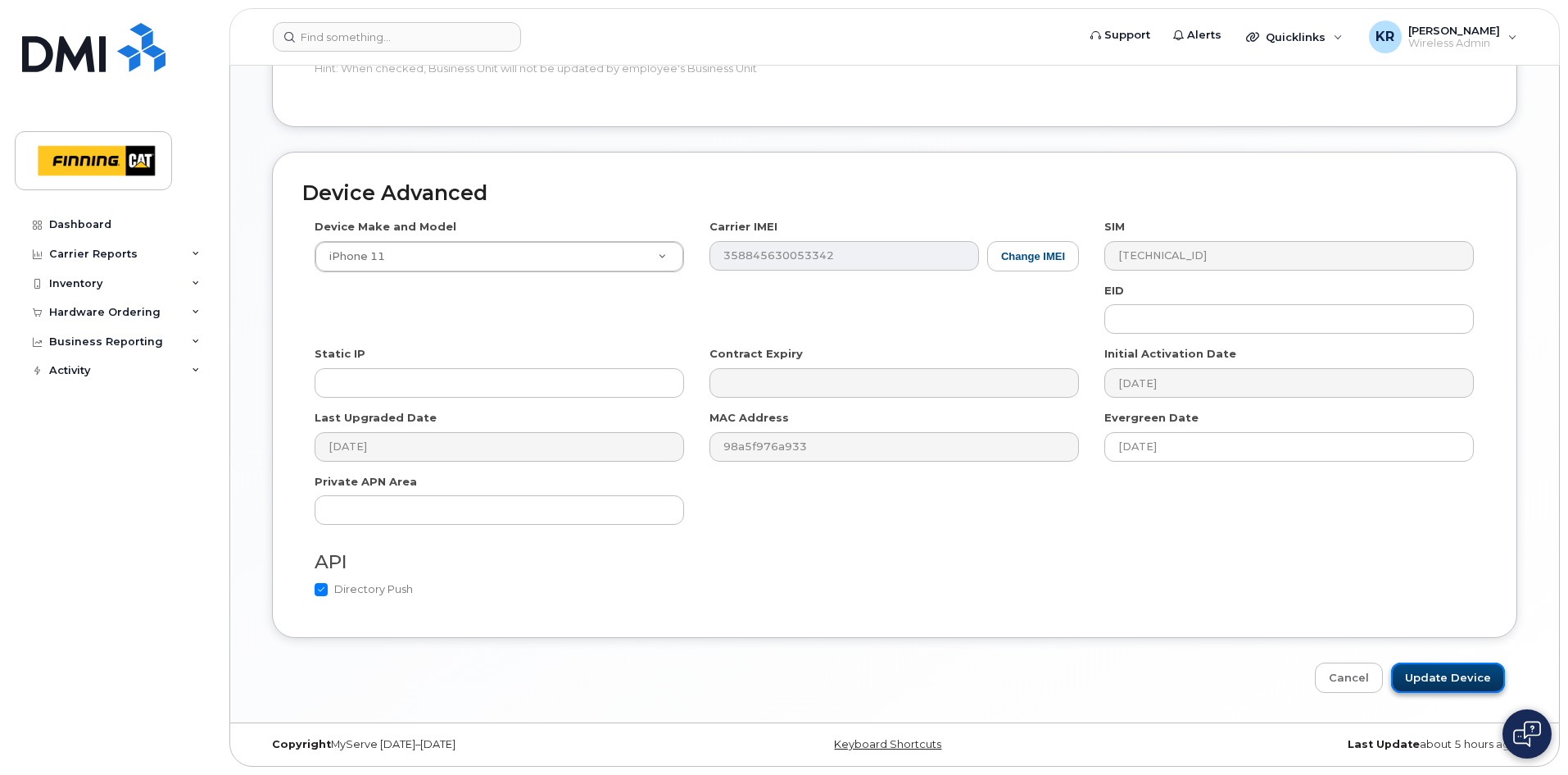
click at [1452, 681] on input "Update Device" at bounding box center [1448, 677] width 114 height 30
type input "Saving..."
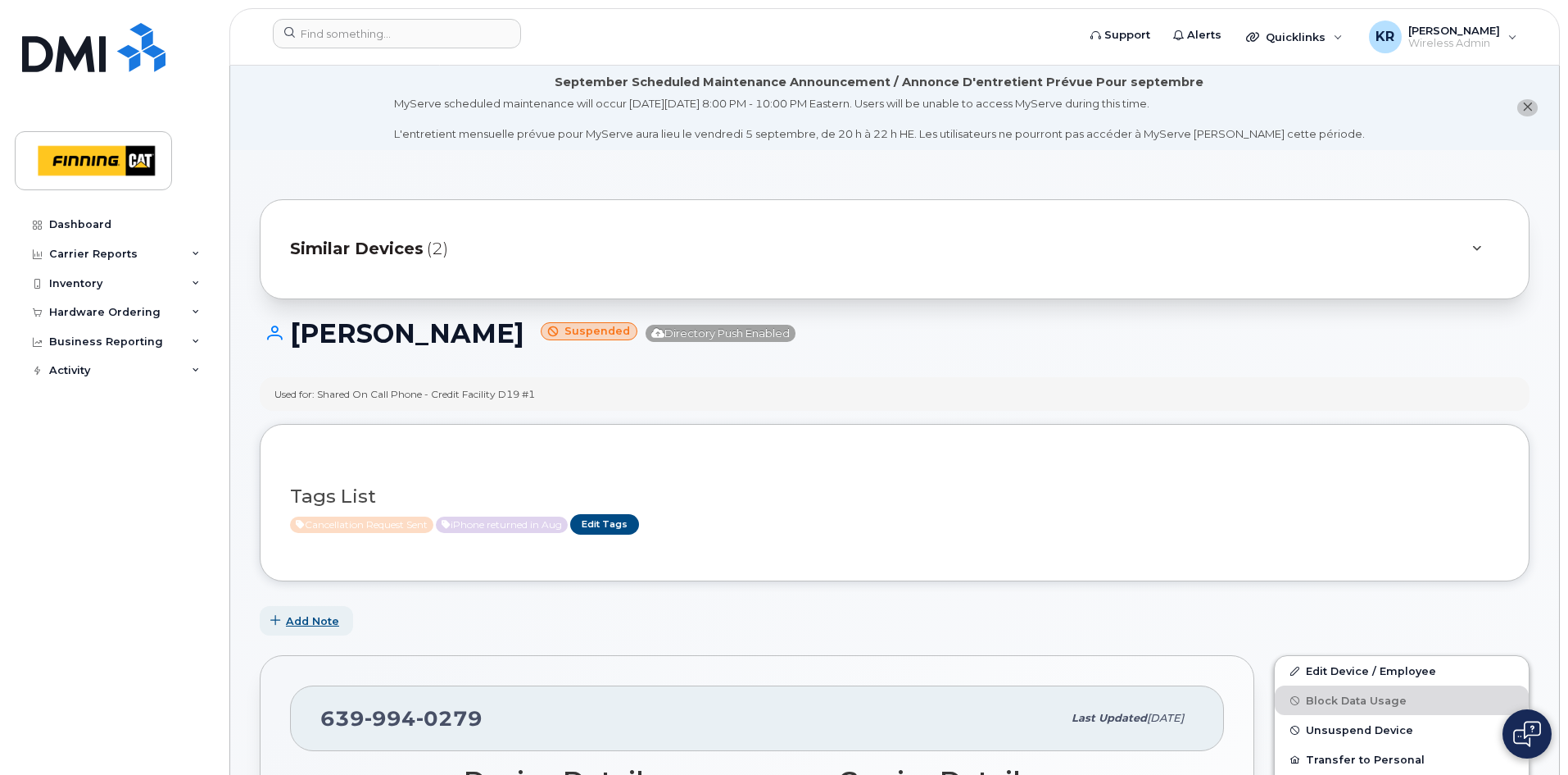
click at [332, 620] on span "Add Note" at bounding box center [311, 621] width 53 height 16
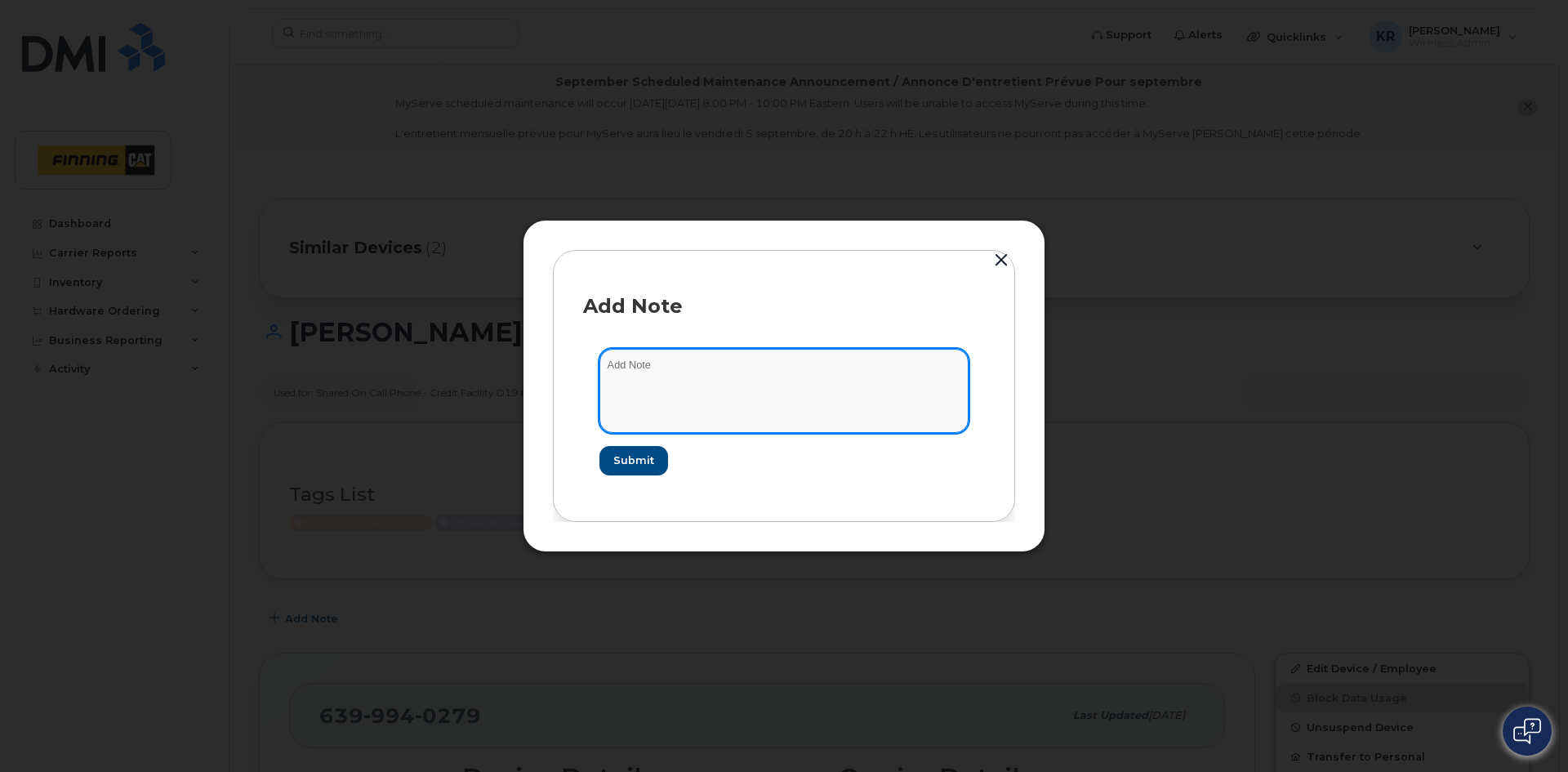
click at [624, 389] on textarea at bounding box center [783, 390] width 369 height 84
type textarea "cancellation request sent Aug 28/25"
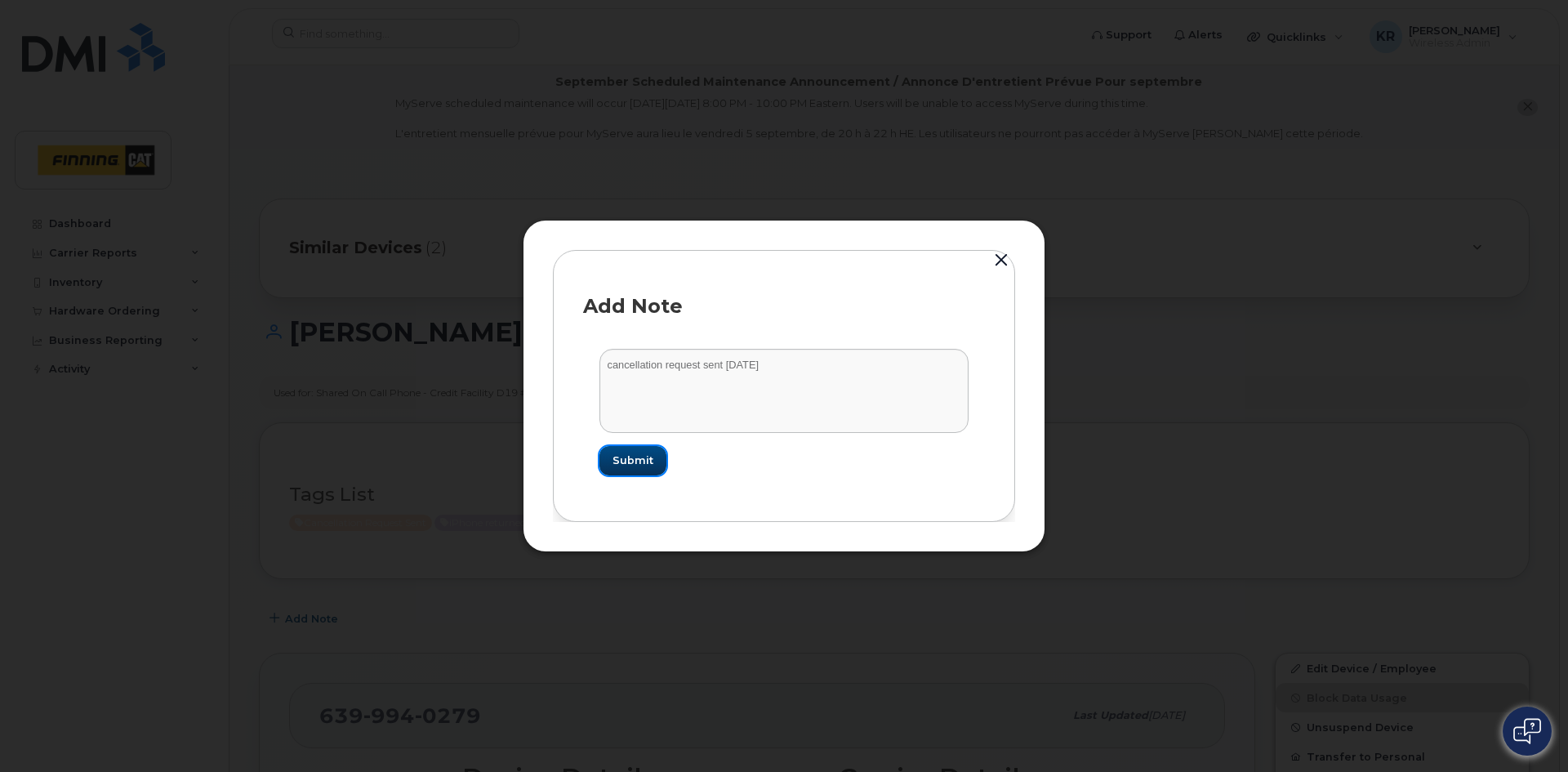
click at [622, 461] on span "Submit" at bounding box center [633, 461] width 41 height 16
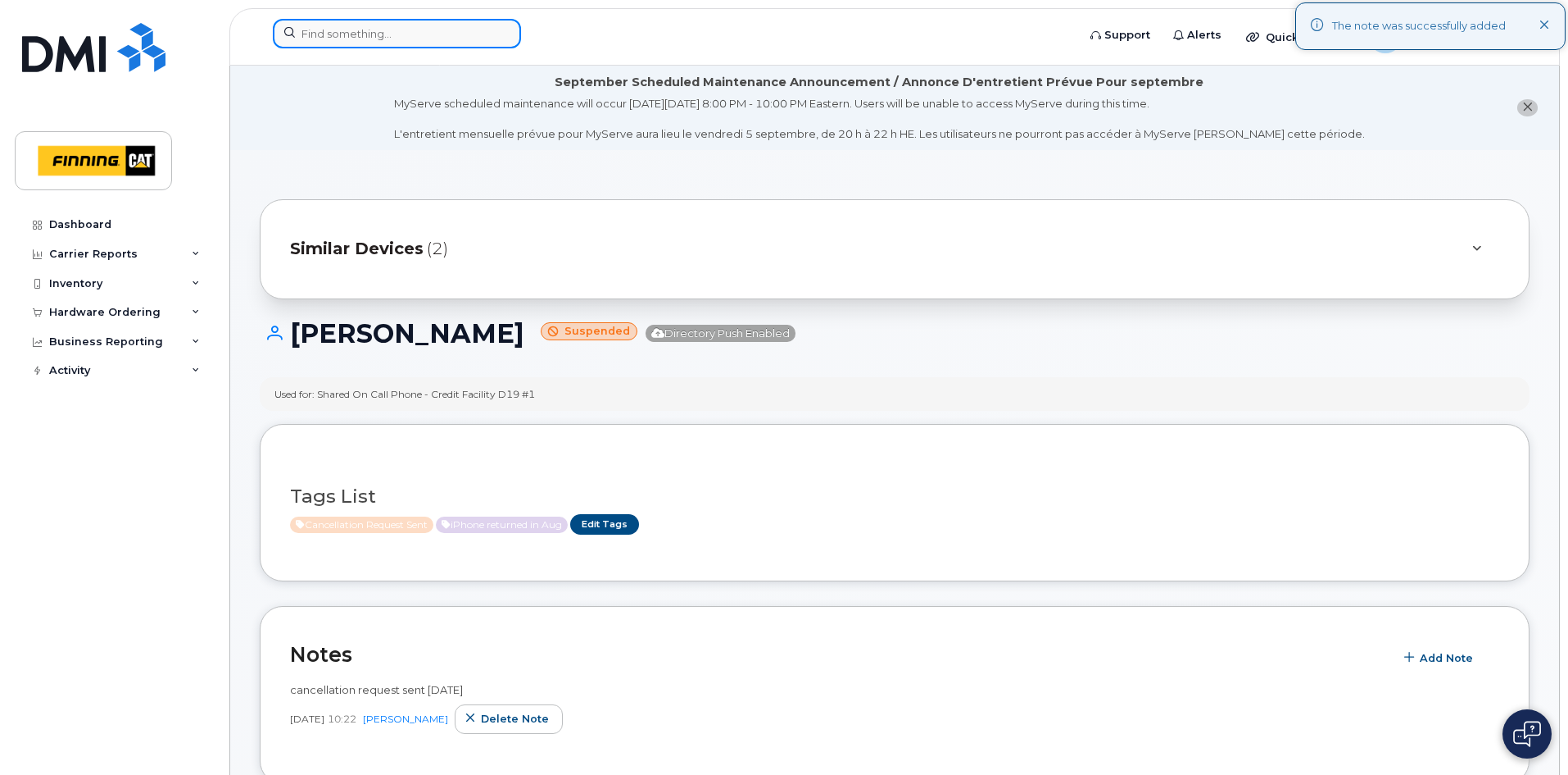
click at [400, 29] on input at bounding box center [396, 34] width 249 height 30
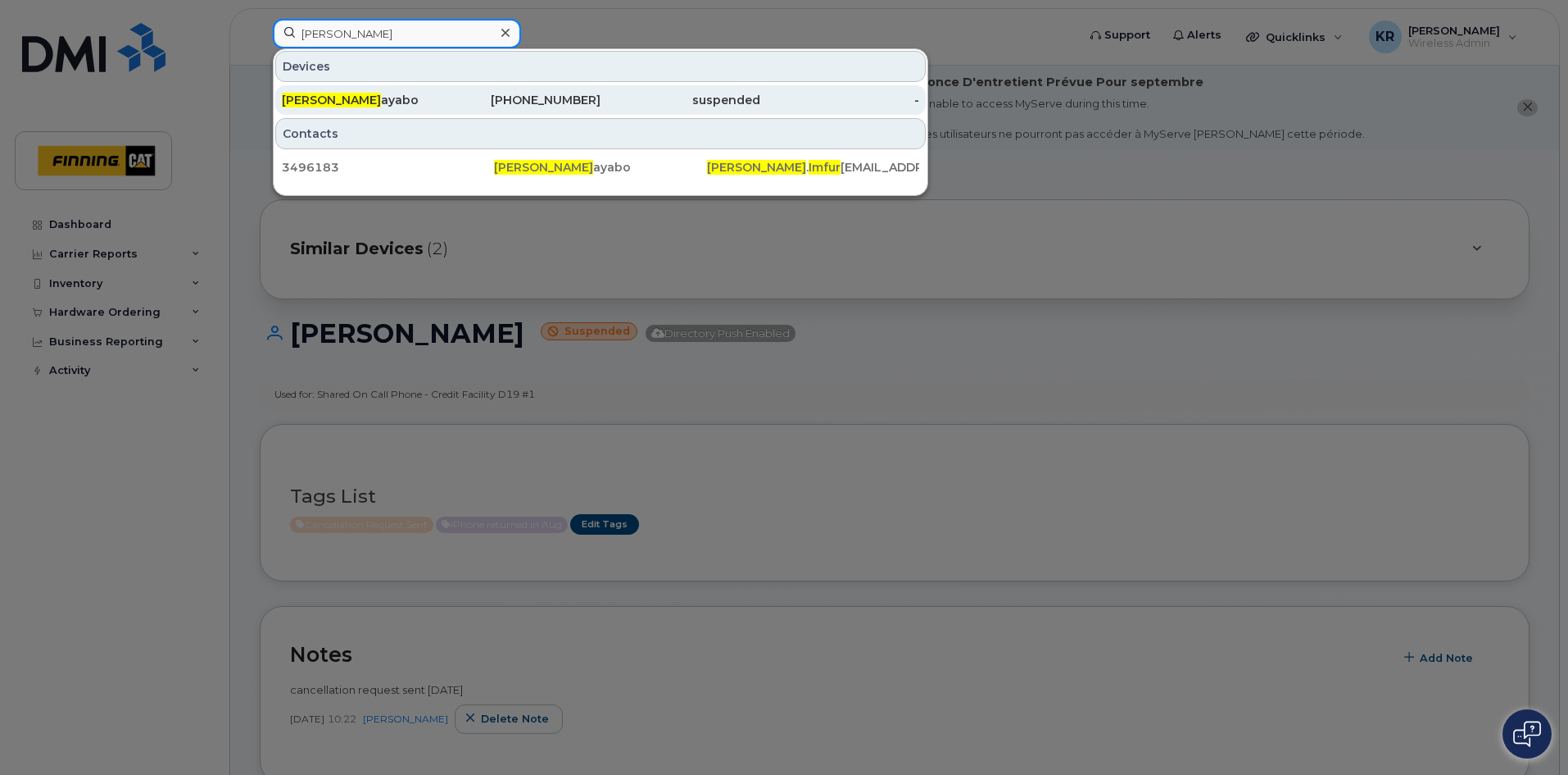
type input "adeline imfur"
click at [536, 107] on div "587-372-2518" at bounding box center [521, 100] width 160 height 16
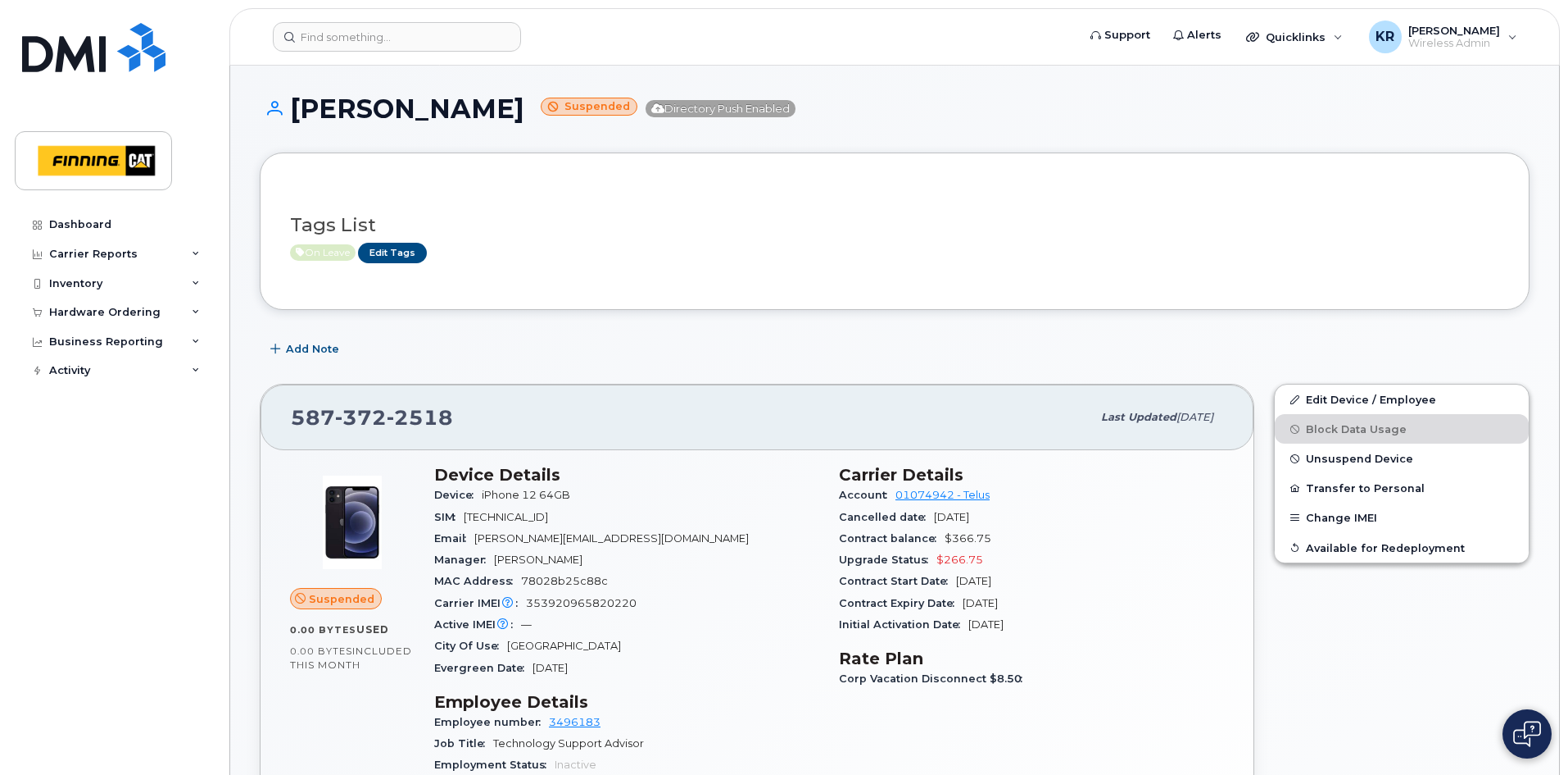
scroll to position [246, 0]
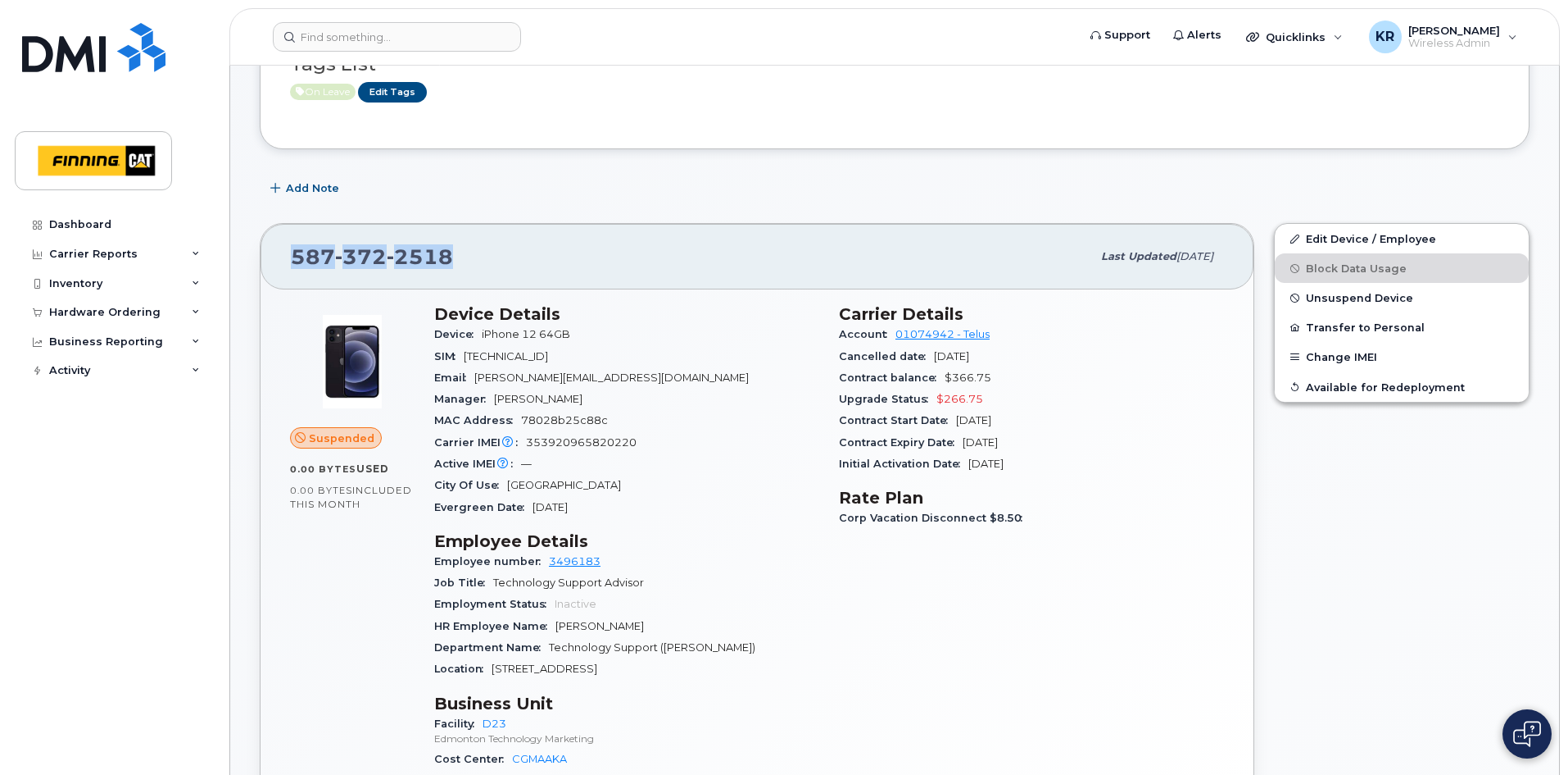
drag, startPoint x: 292, startPoint y: 254, endPoint x: 467, endPoint y: 263, distance: 175.2
click at [467, 263] on div "[PHONE_NUMBER]" at bounding box center [691, 257] width 800 height 34
copy span "[PHONE_NUMBER]"
